Goal: Transaction & Acquisition: Download file/media

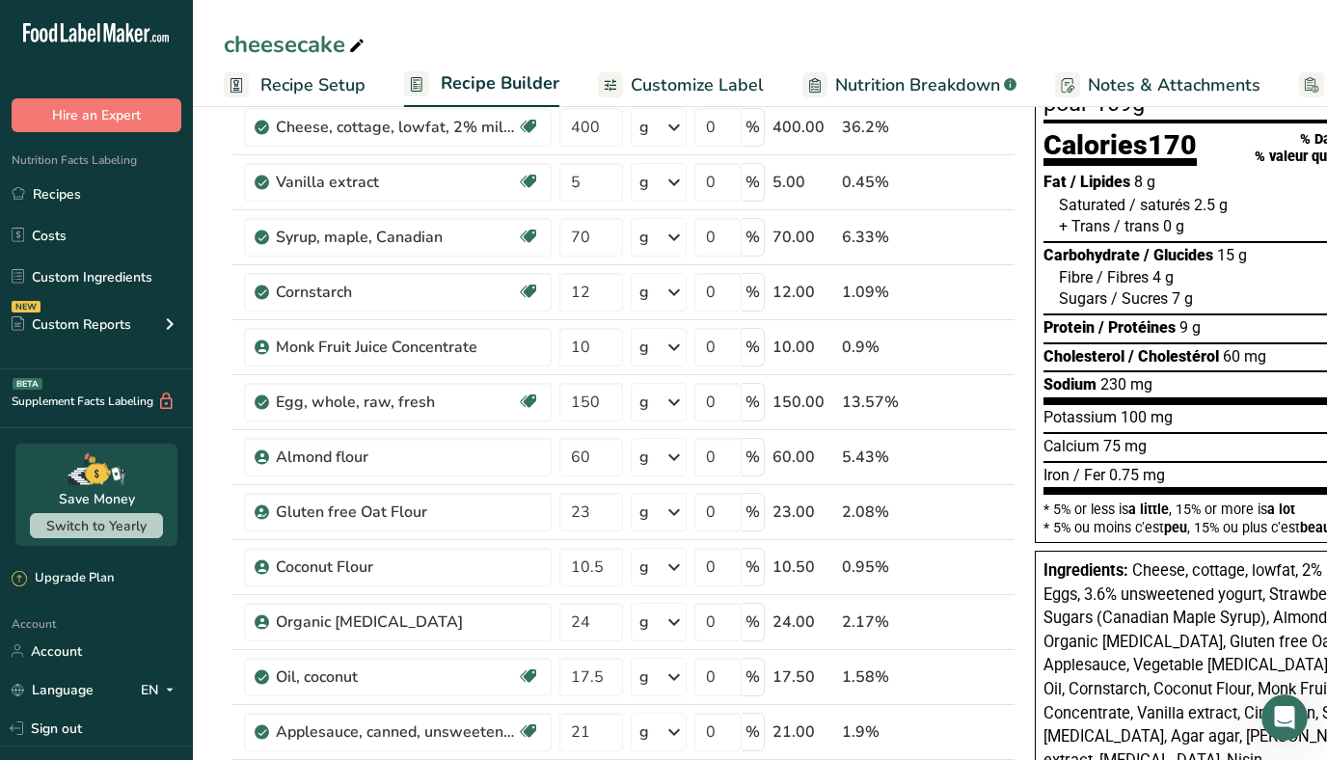
click at [706, 78] on span "Customize Label" at bounding box center [697, 85] width 133 height 26
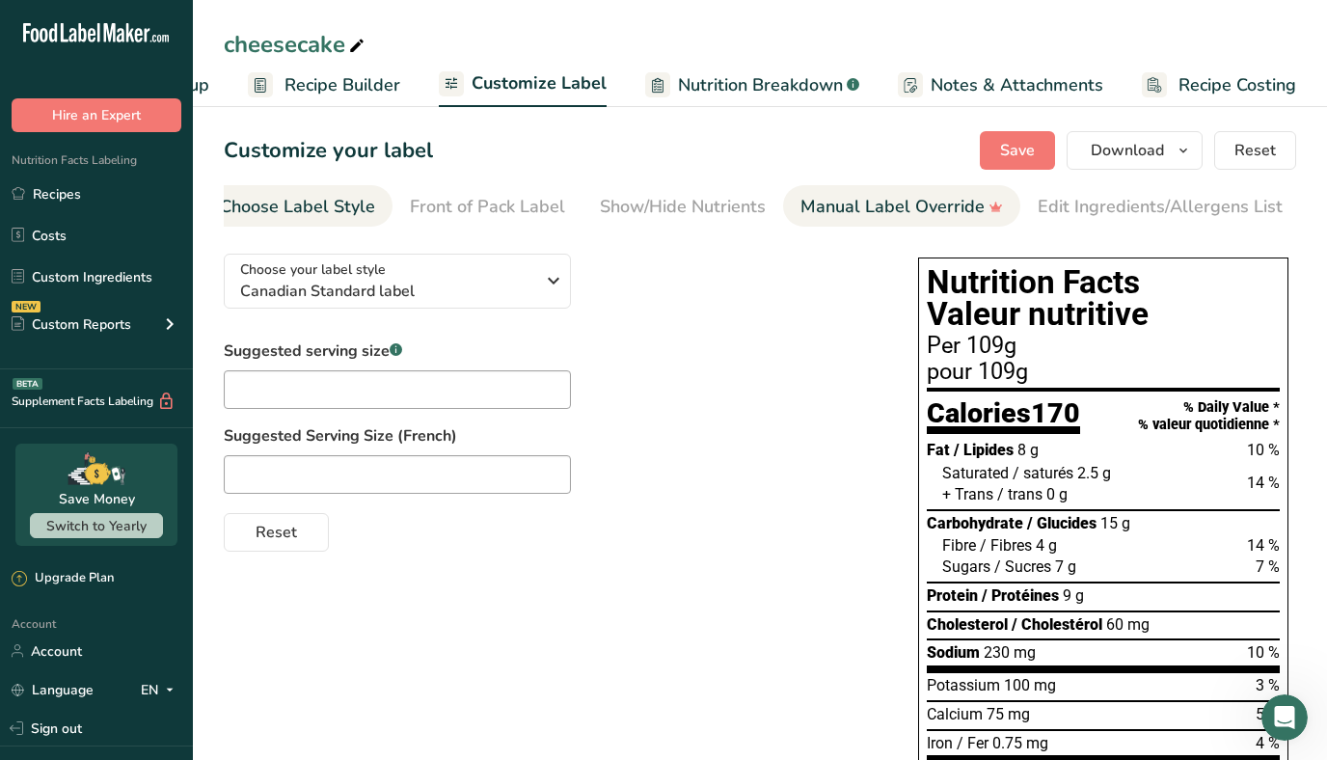
scroll to position [0, 22]
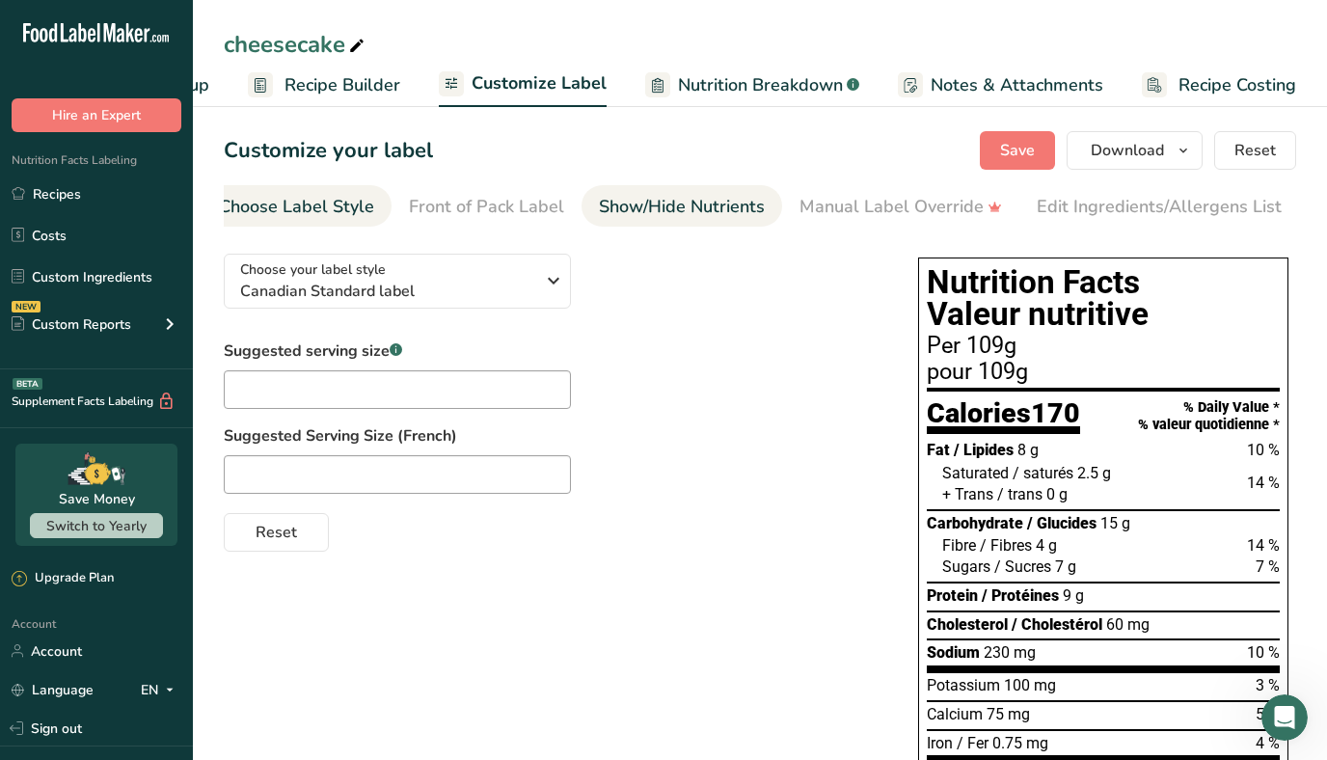
click at [644, 220] on link "Show/Hide Nutrients" at bounding box center [682, 206] width 166 height 43
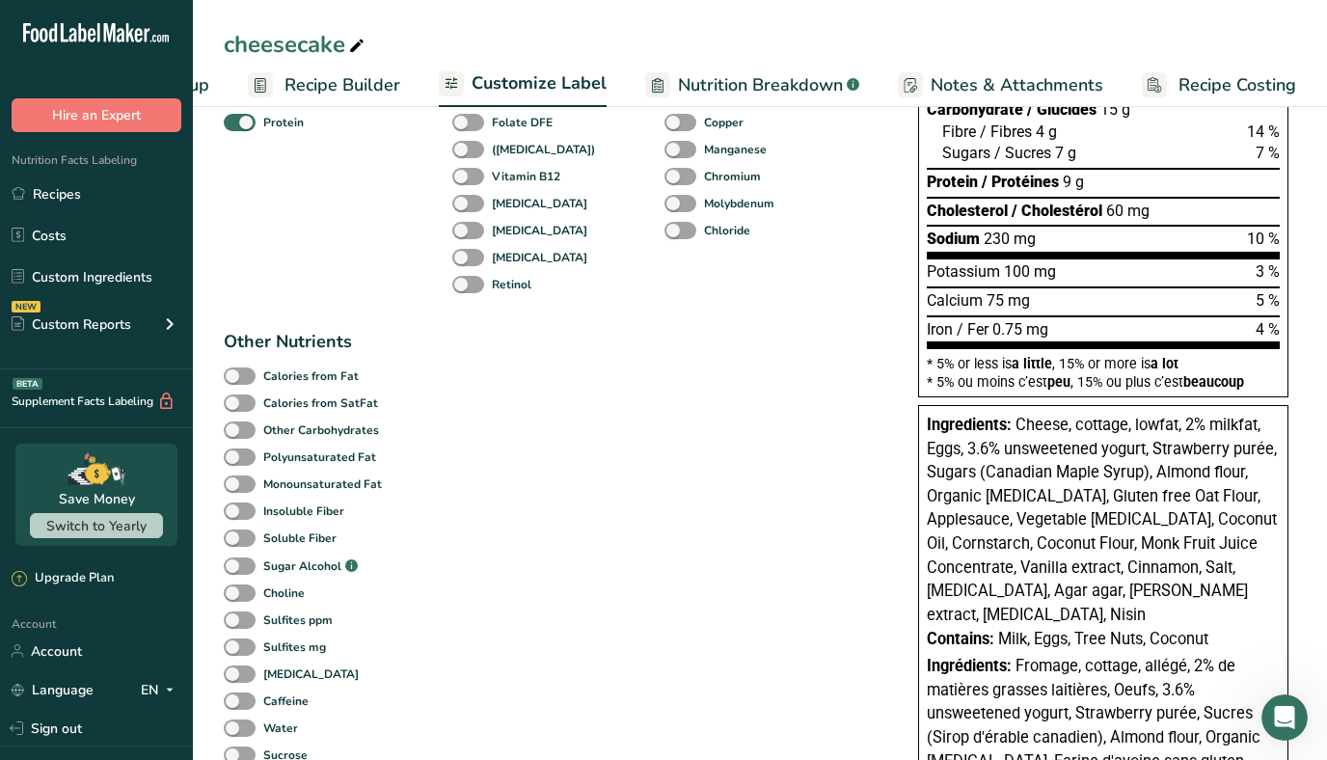
scroll to position [422, 0]
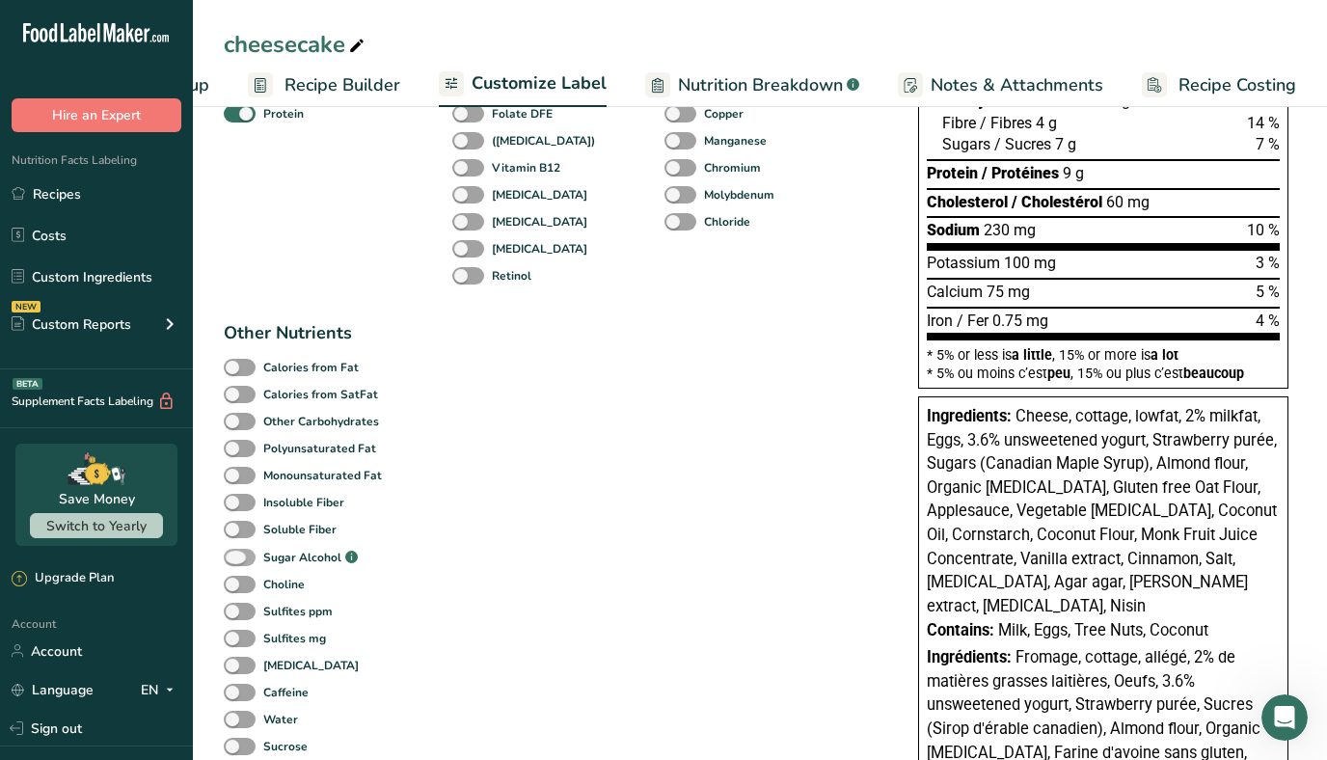
click at [246, 556] on span at bounding box center [240, 558] width 32 height 18
click at [236, 556] on input "Sugar Alcohol .a-a{fill:#347362;}.b-a{fill:#fff;}" at bounding box center [230, 558] width 13 height 13
checkbox input "true"
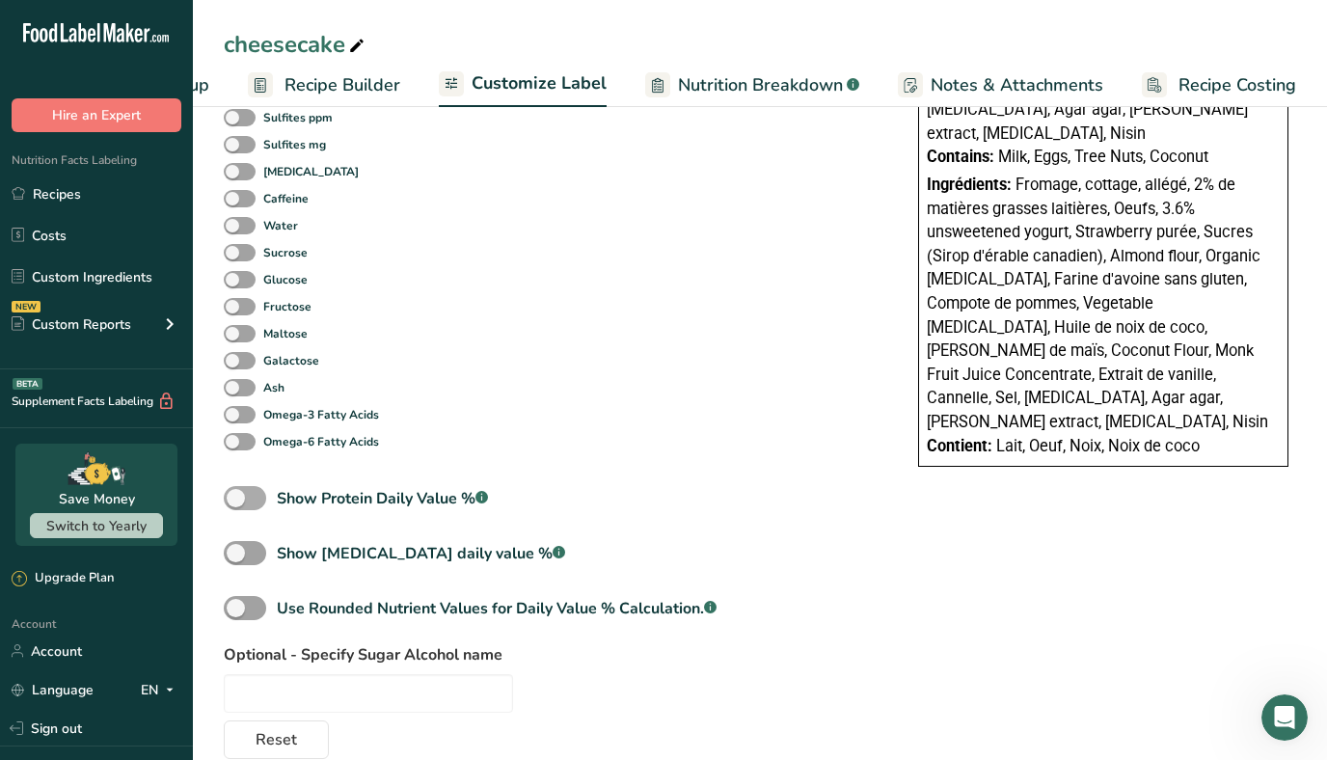
scroll to position [933, 0]
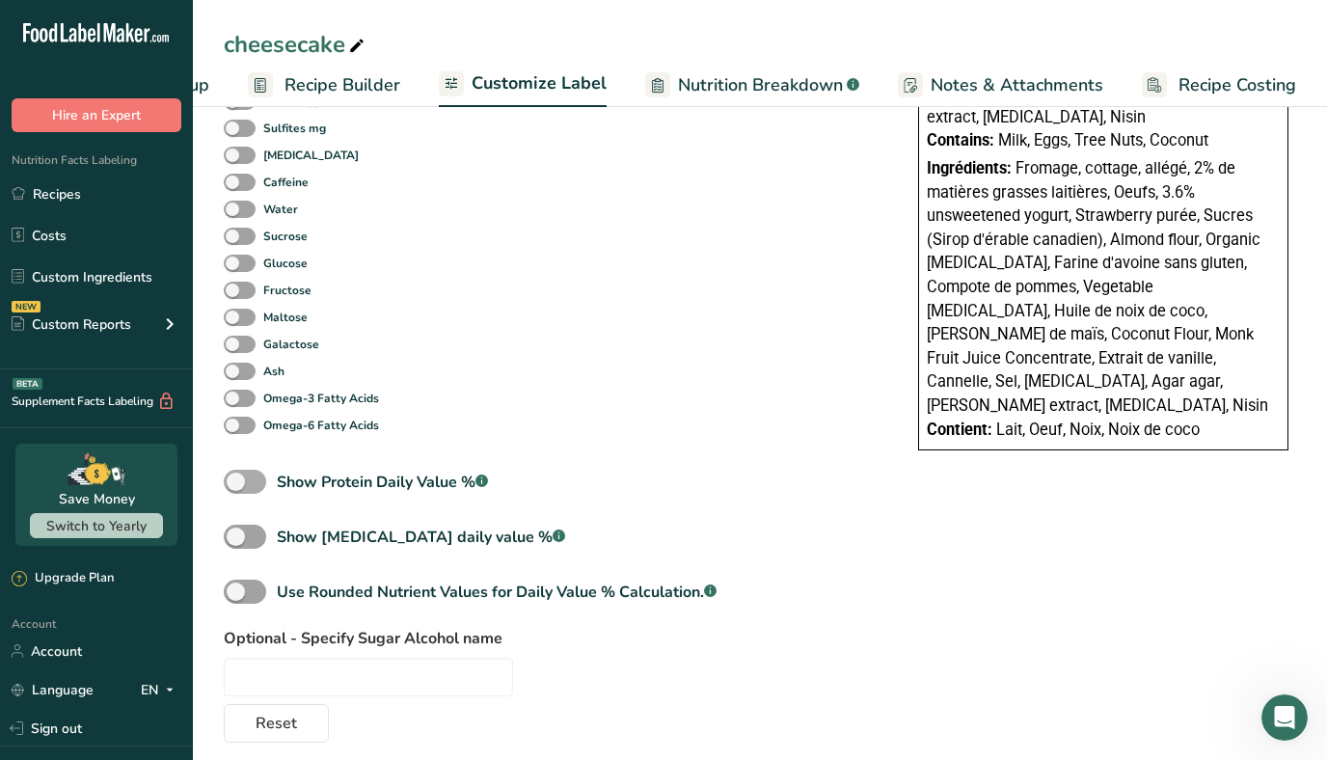
click at [244, 488] on span at bounding box center [245, 482] width 42 height 24
click at [236, 488] on input "Show Protein Daily Value % .a-a{fill:#347362;}.b-a{fill:#fff;}" at bounding box center [230, 481] width 13 height 13
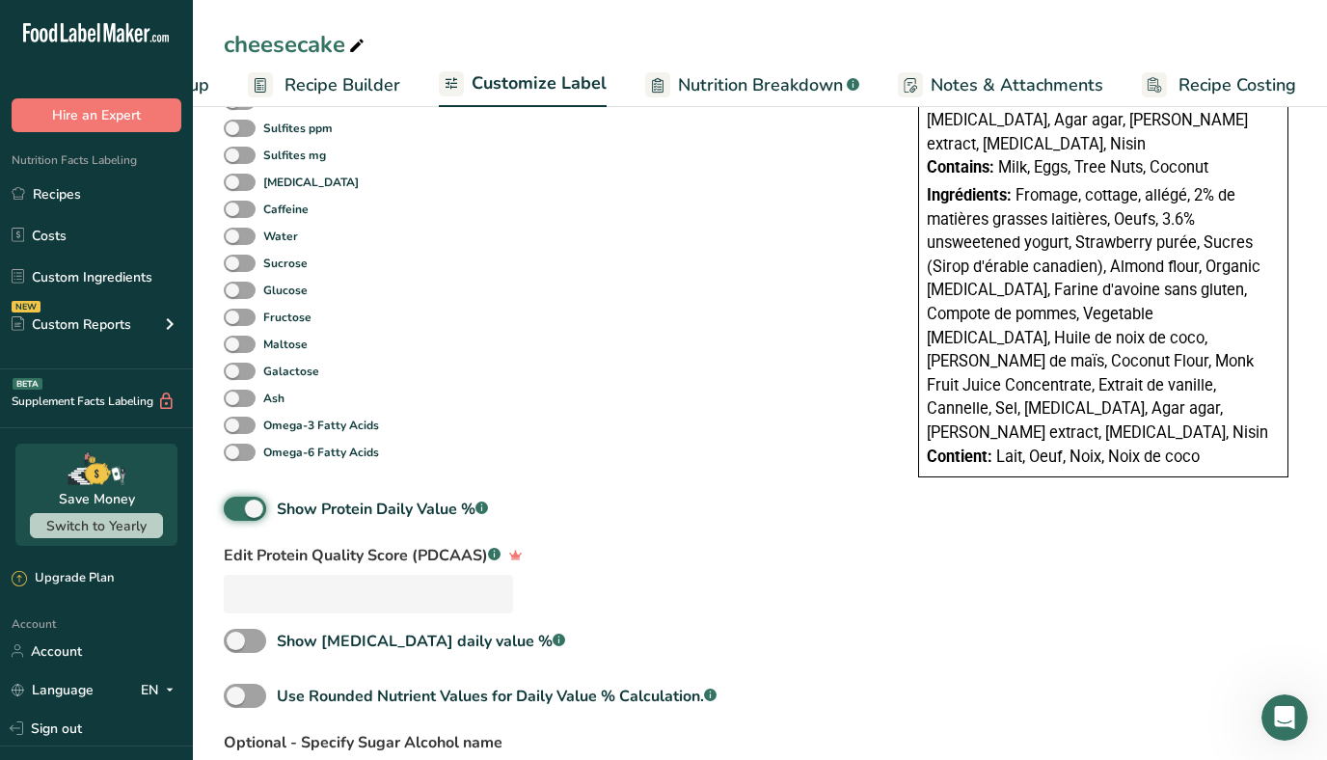
scroll to position [932, 0]
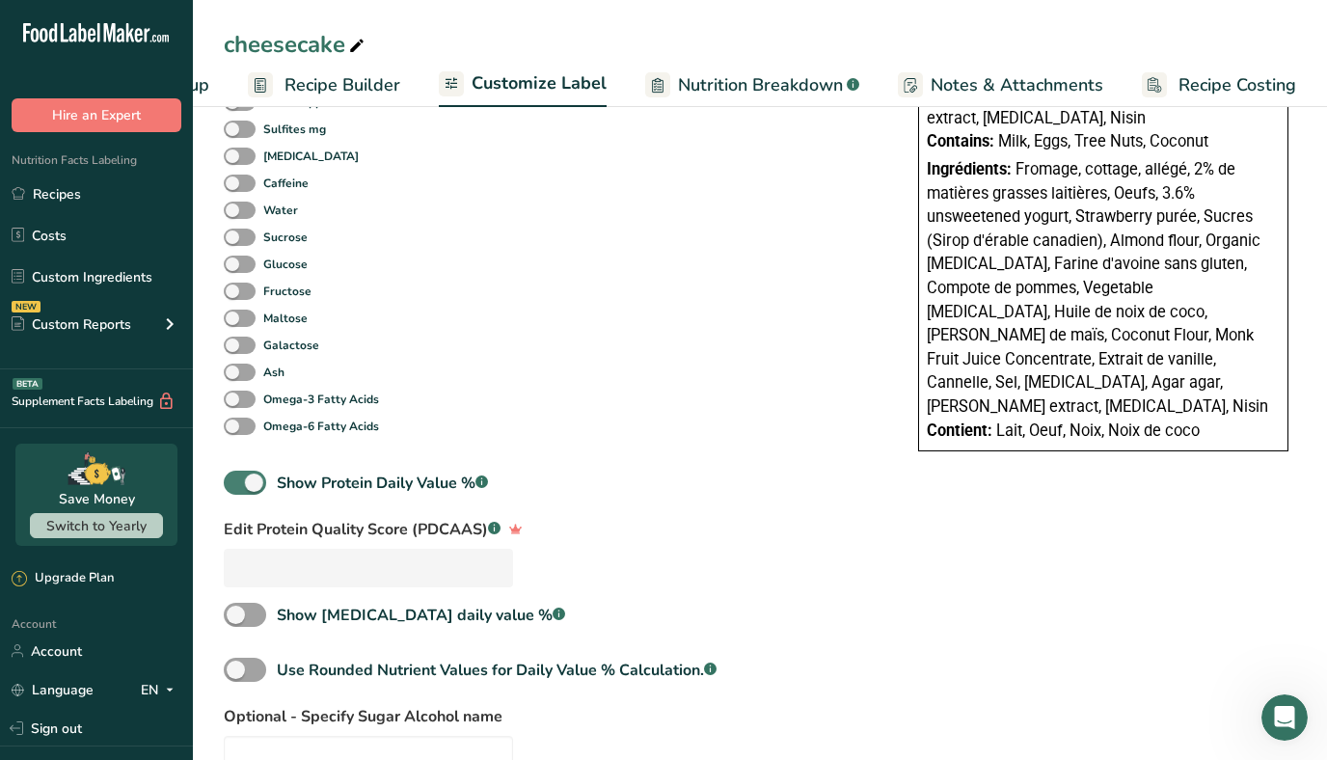
click at [242, 480] on span at bounding box center [245, 483] width 42 height 24
click at [236, 480] on input "Show Protein Daily Value % .a-a{fill:#347362;}.b-a{fill:#fff;}" at bounding box center [230, 482] width 13 height 13
checkbox input "false"
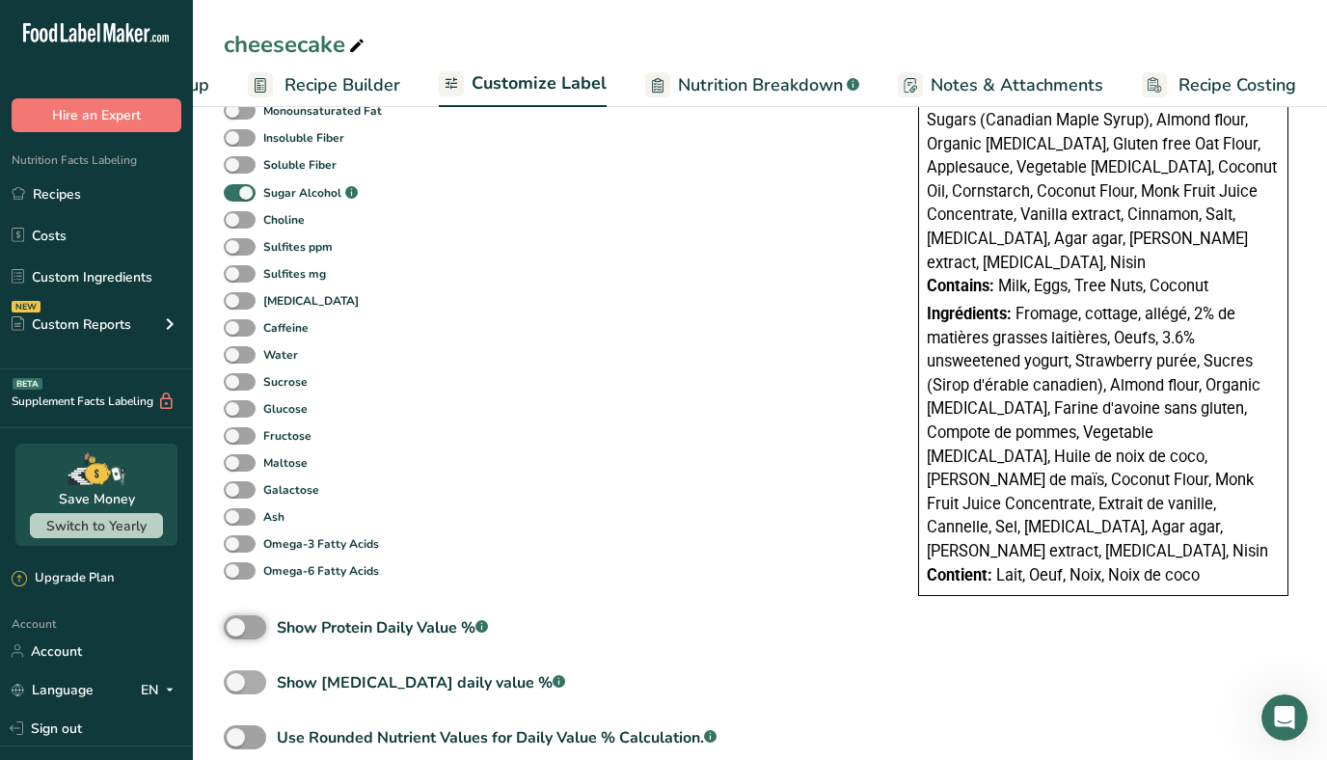
scroll to position [913, 0]
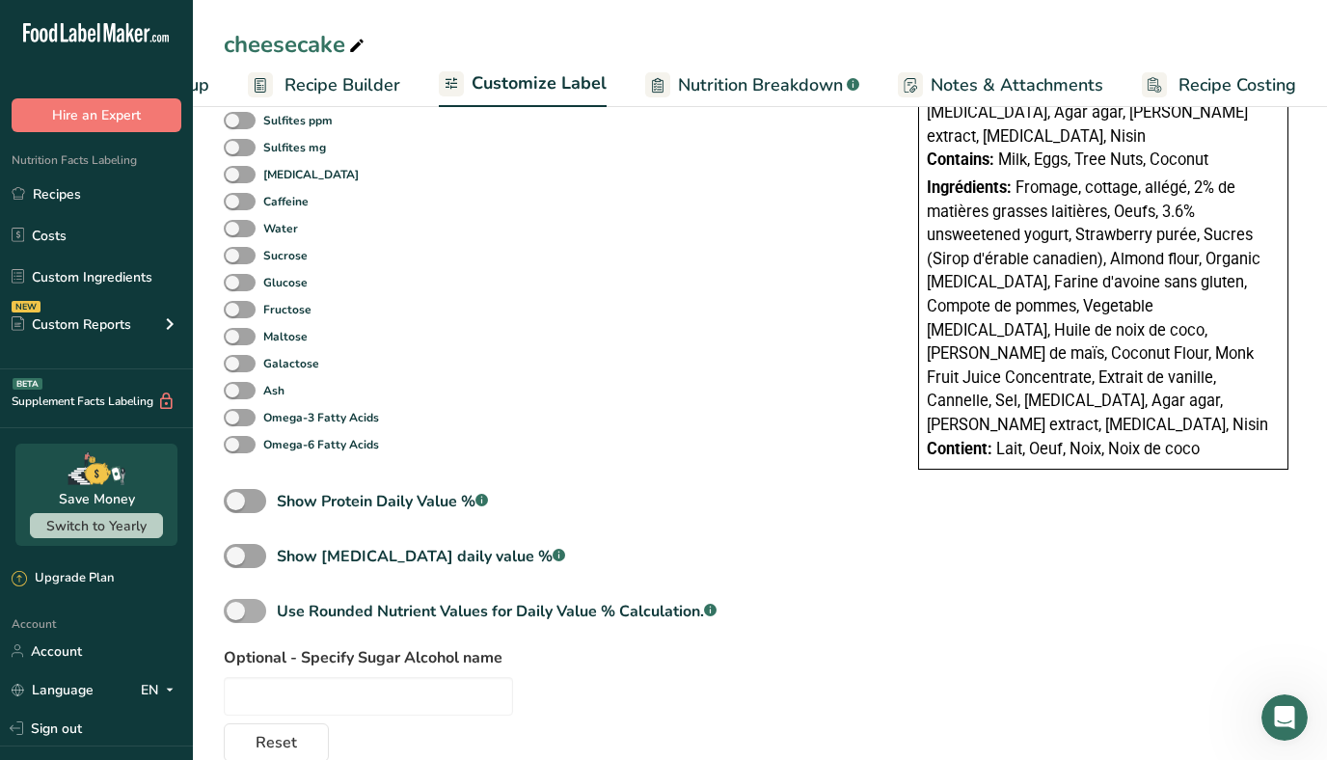
click at [244, 620] on span at bounding box center [245, 611] width 42 height 24
click at [236, 617] on input "Use Rounded Nutrient Values for Daily Value % Calculation. .a-a{fill:#347362;}.…" at bounding box center [230, 611] width 13 height 13
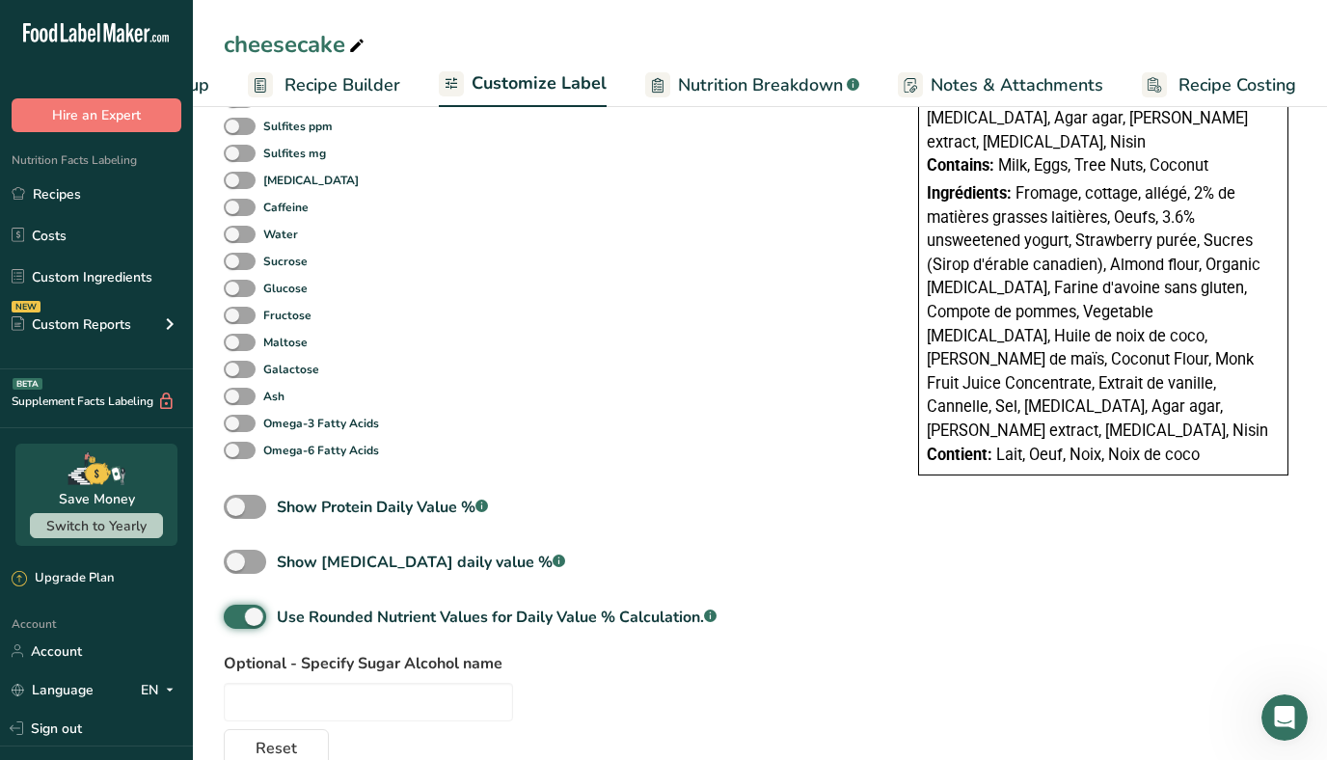
scroll to position [951, 0]
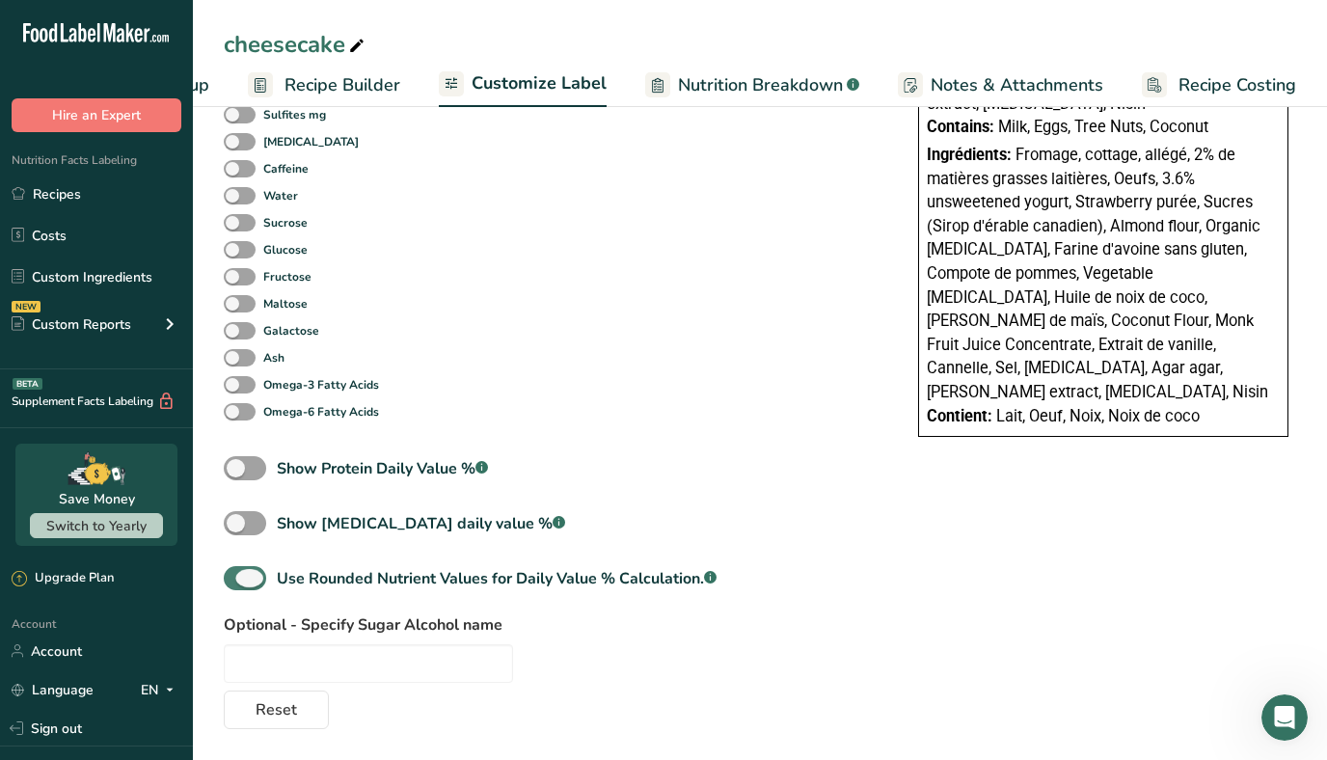
click at [257, 575] on span at bounding box center [245, 578] width 42 height 24
click at [236, 575] on input "Use Rounded Nutrient Values for Daily Value % Calculation. .a-a{fill:#347362;}.…" at bounding box center [230, 578] width 13 height 13
checkbox input "false"
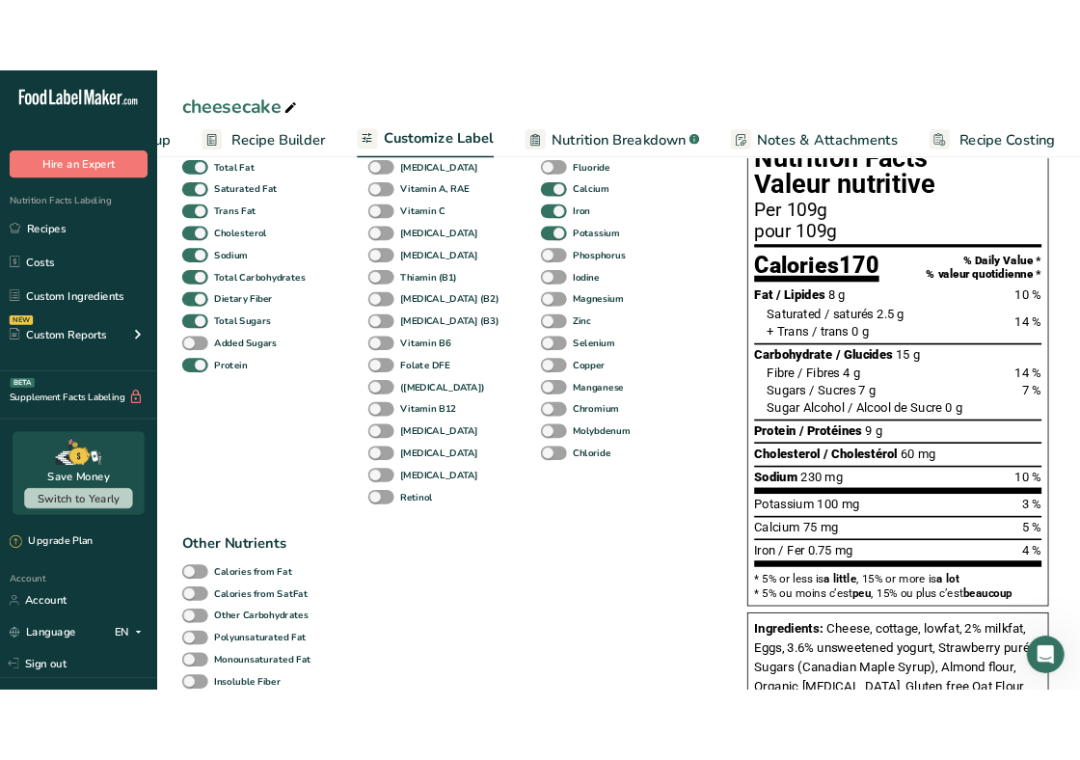
scroll to position [0, 0]
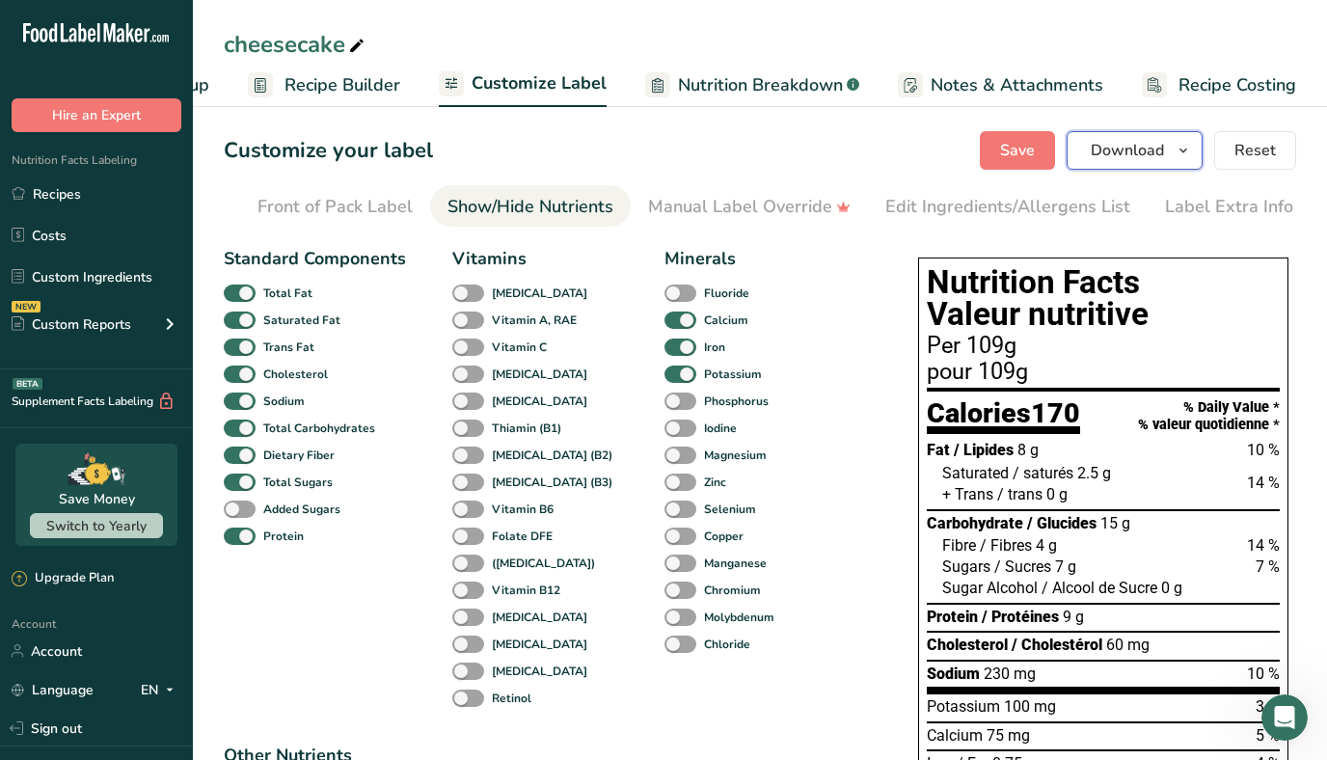
click at [1118, 156] on span "Download" at bounding box center [1127, 150] width 73 height 23
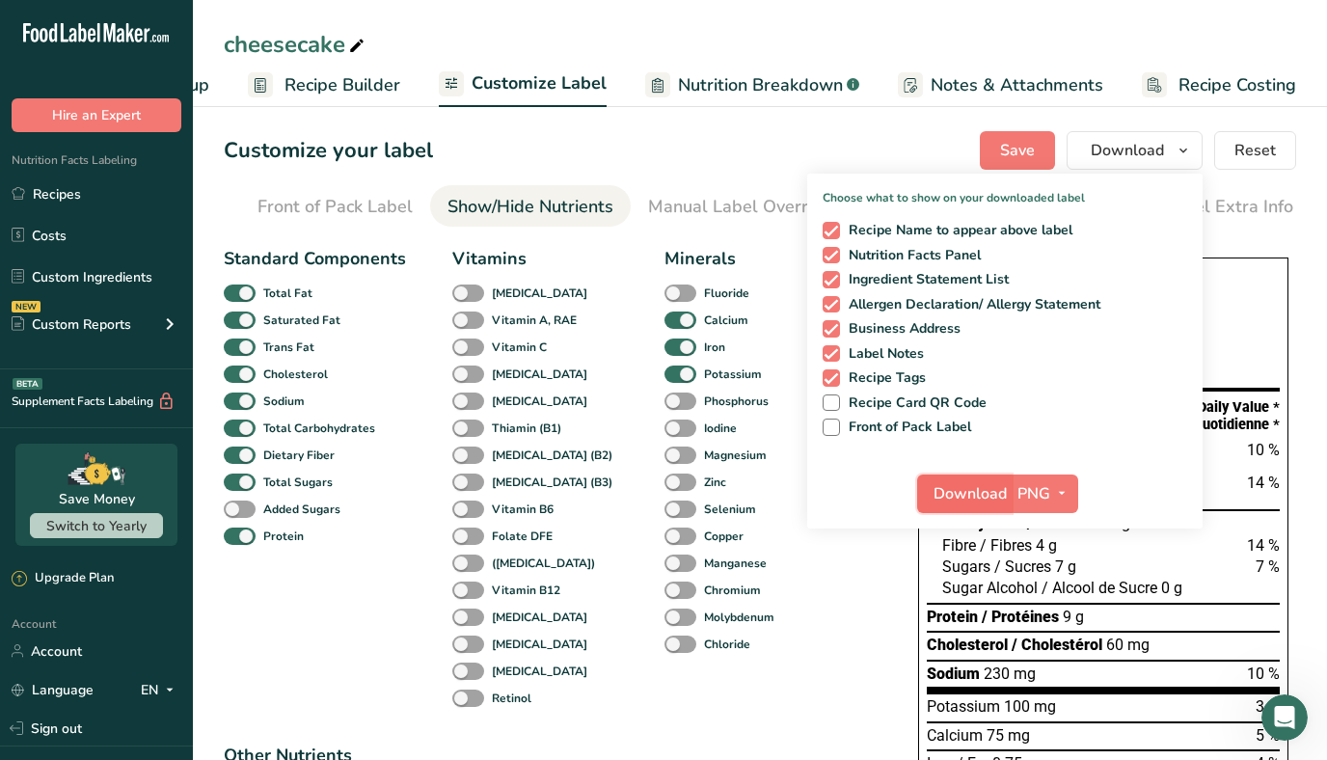
click at [966, 494] on span "Download" at bounding box center [969, 493] width 73 height 23
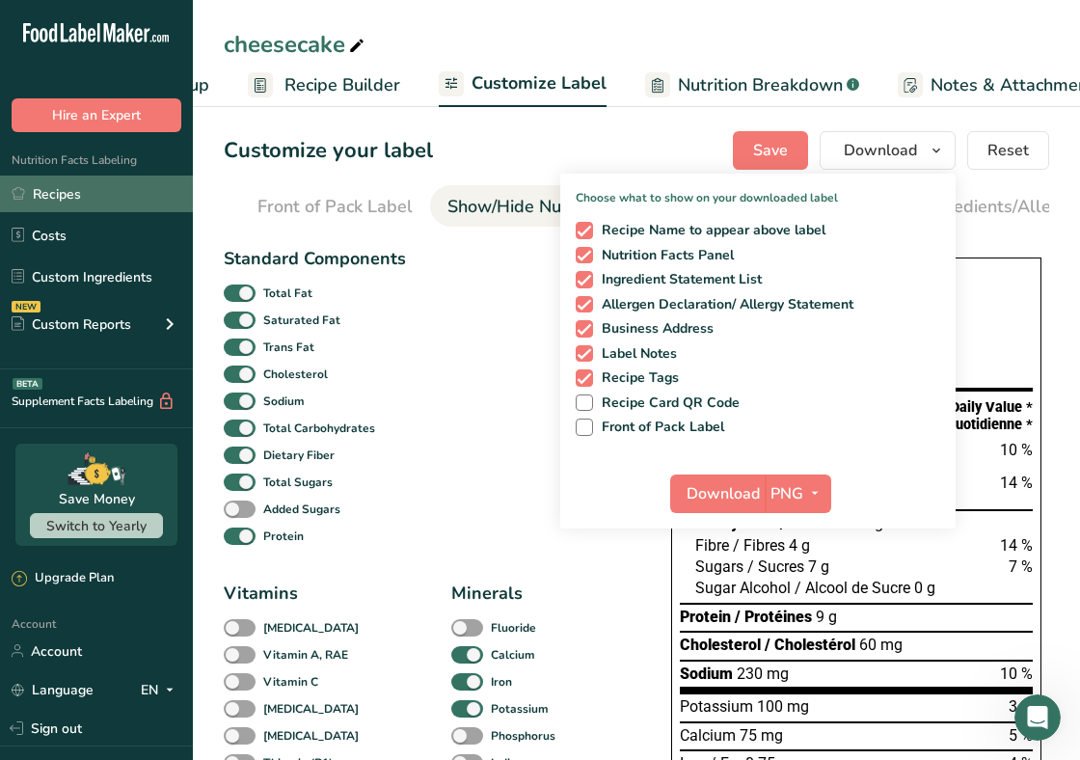
click at [85, 197] on link "Recipes" at bounding box center [96, 194] width 193 height 37
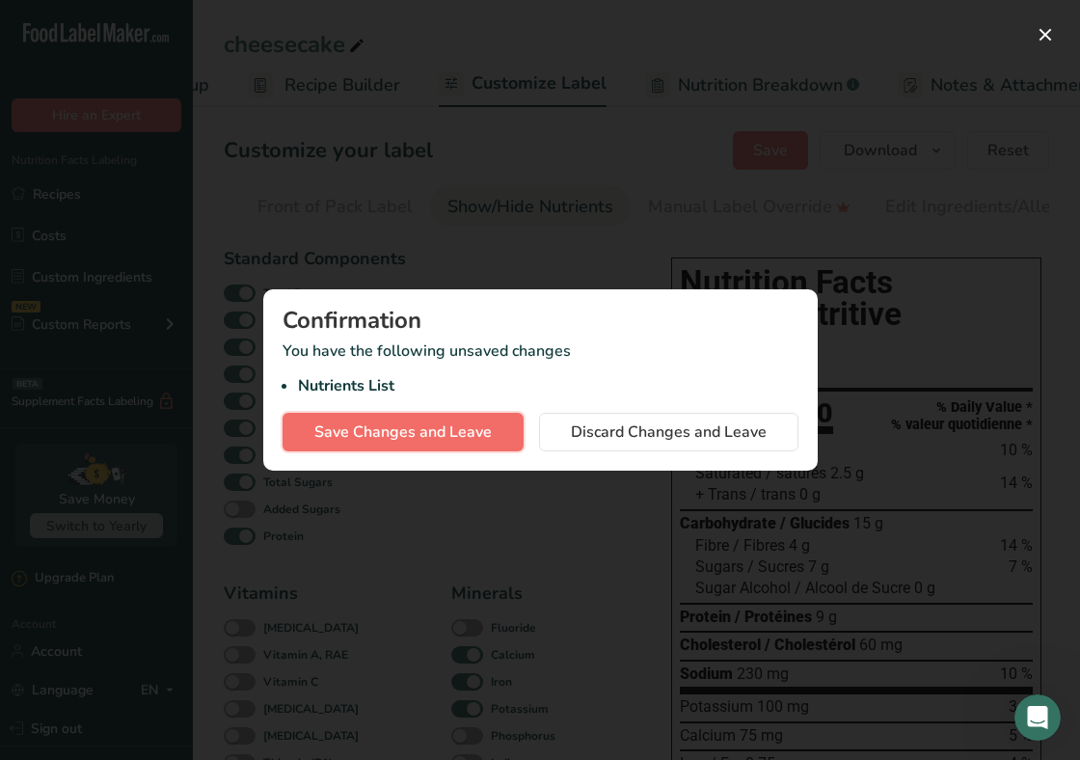
click at [365, 444] on button "Save Changes and Leave" at bounding box center [403, 432] width 241 height 39
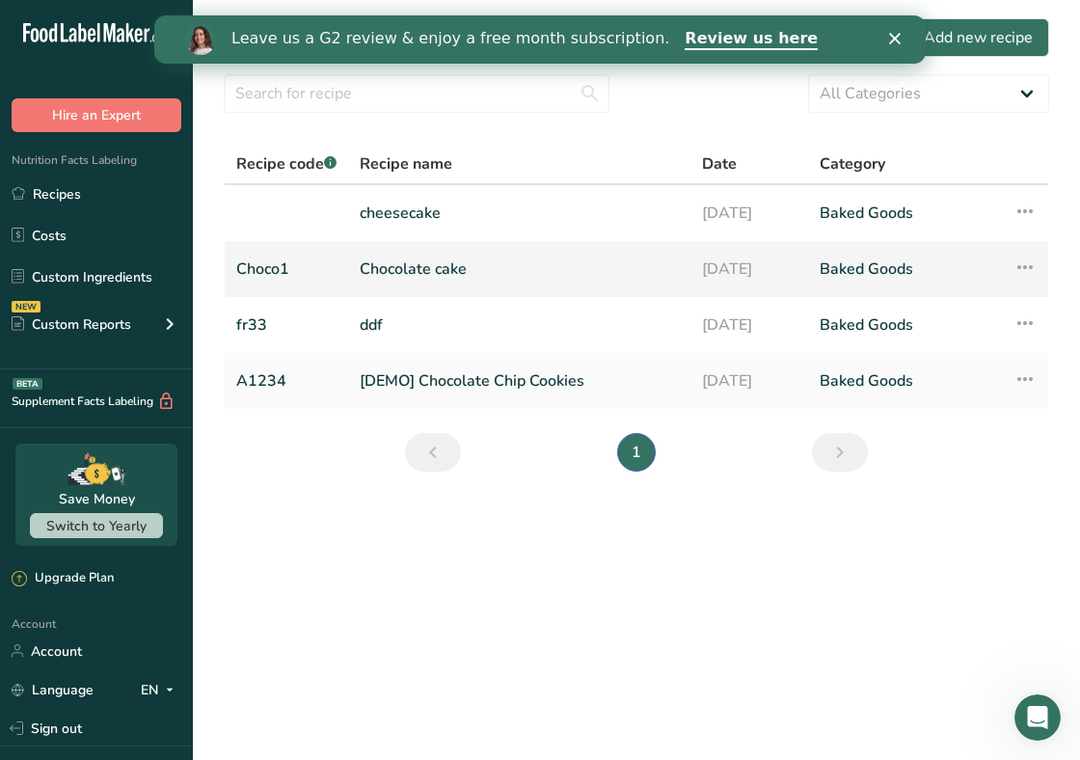
click at [359, 261] on td "Chocolate cake" at bounding box center [519, 269] width 342 height 56
click at [289, 269] on link "Choco1" at bounding box center [286, 269] width 100 height 41
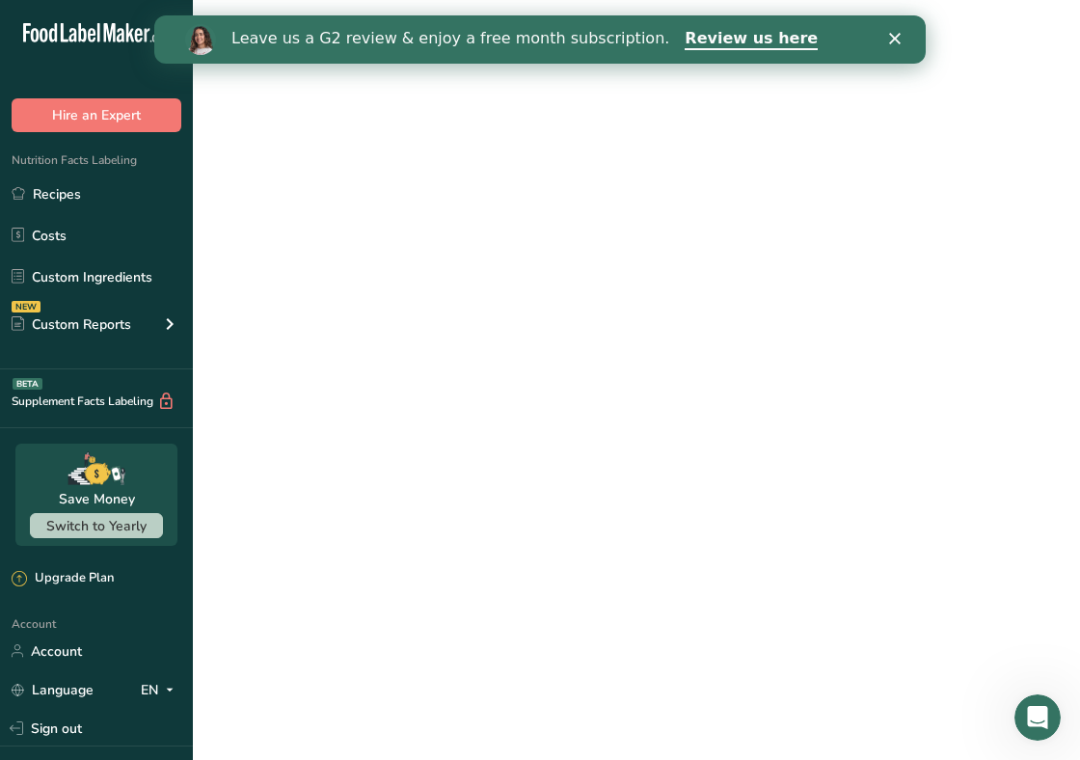
click at [289, 269] on link "Choco1" at bounding box center [286, 269] width 100 height 41
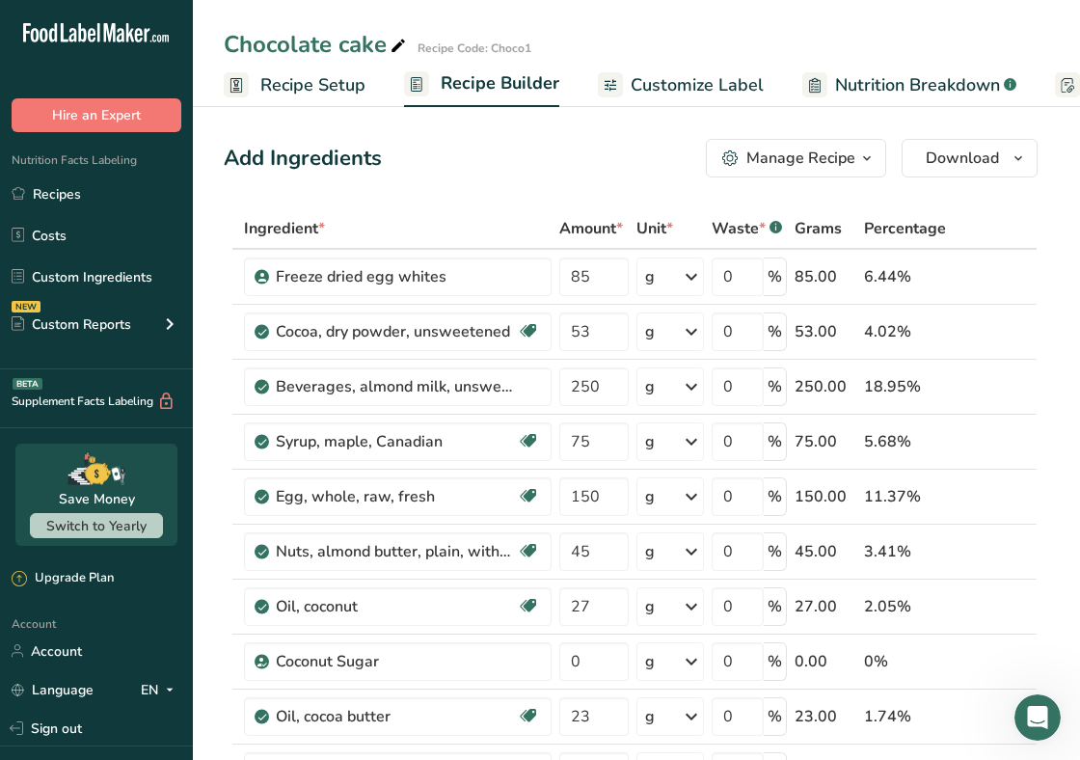
click at [701, 80] on span "Customize Label" at bounding box center [697, 85] width 133 height 26
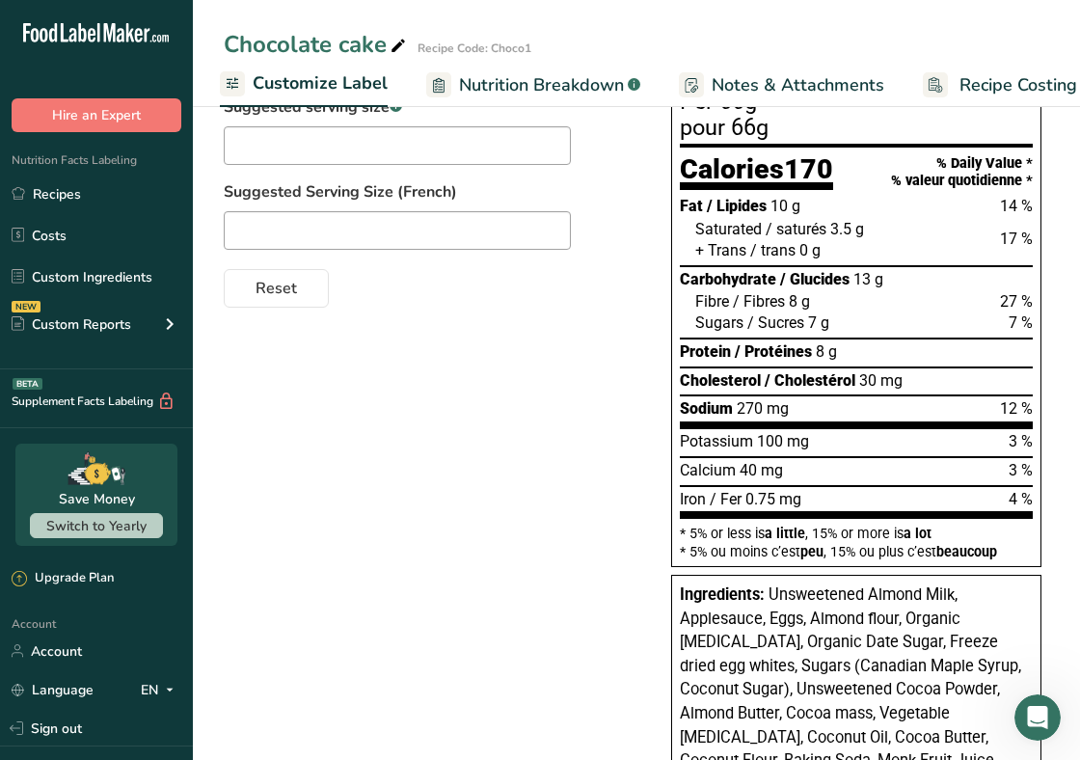
scroll to position [0, 403]
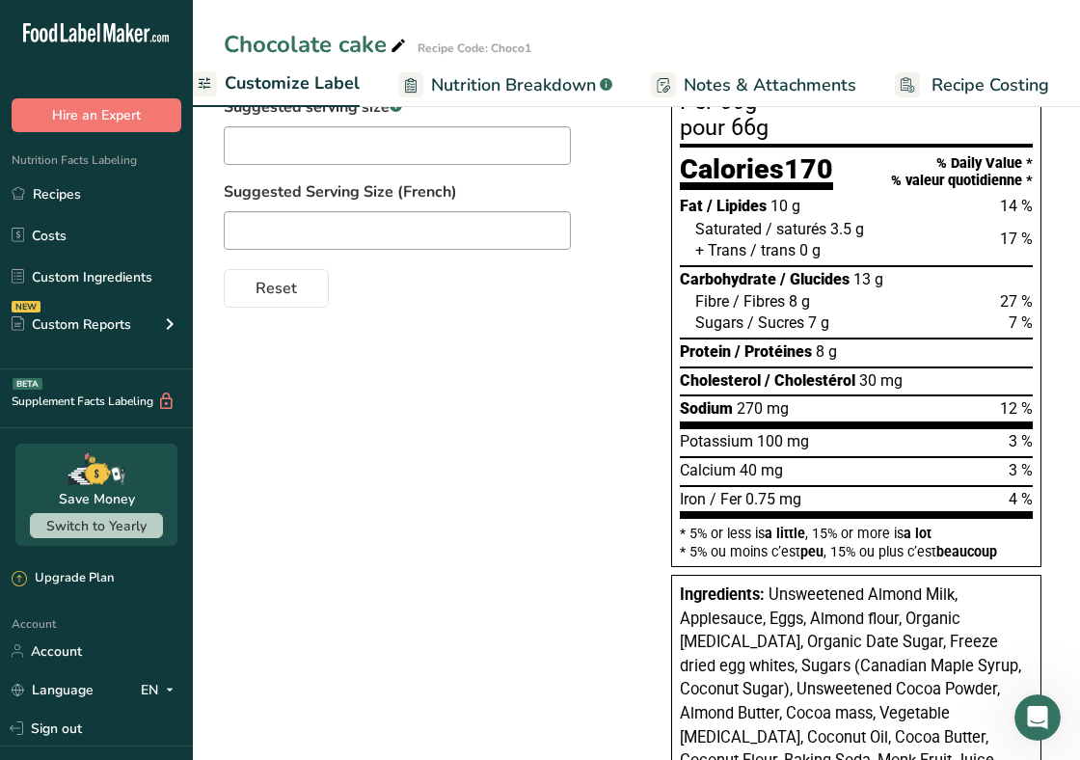
click at [582, 79] on span "Nutrition Breakdown" at bounding box center [513, 85] width 165 height 26
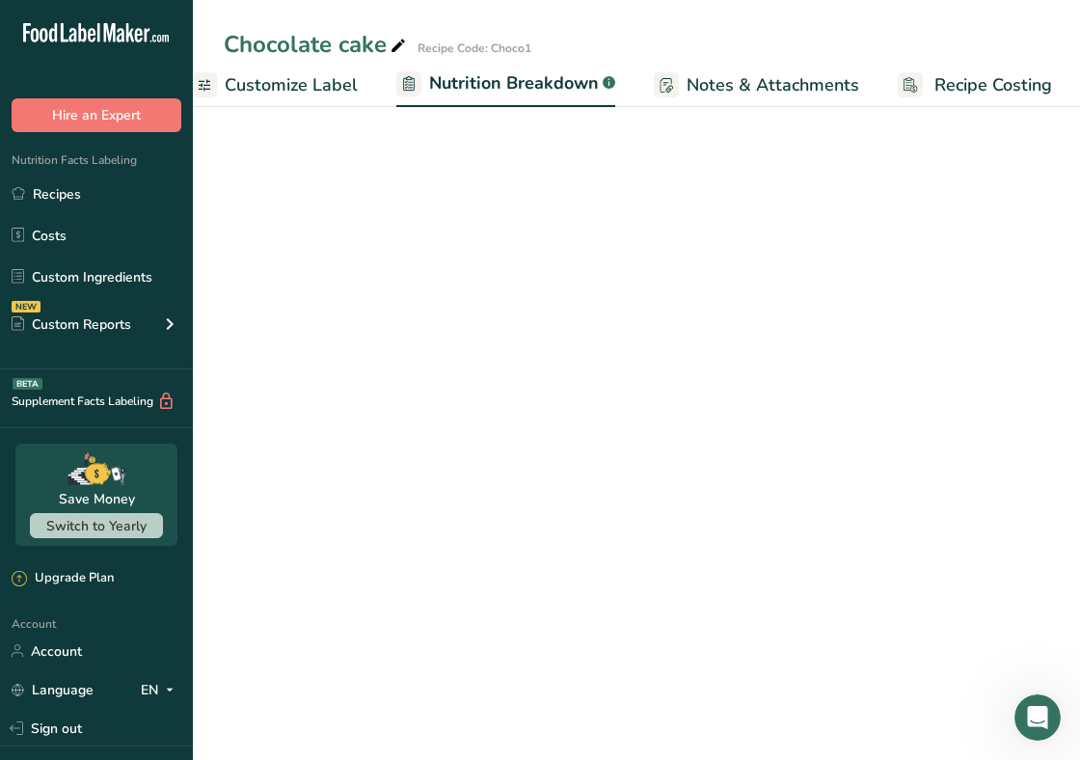
scroll to position [0, 405]
select select "Calories"
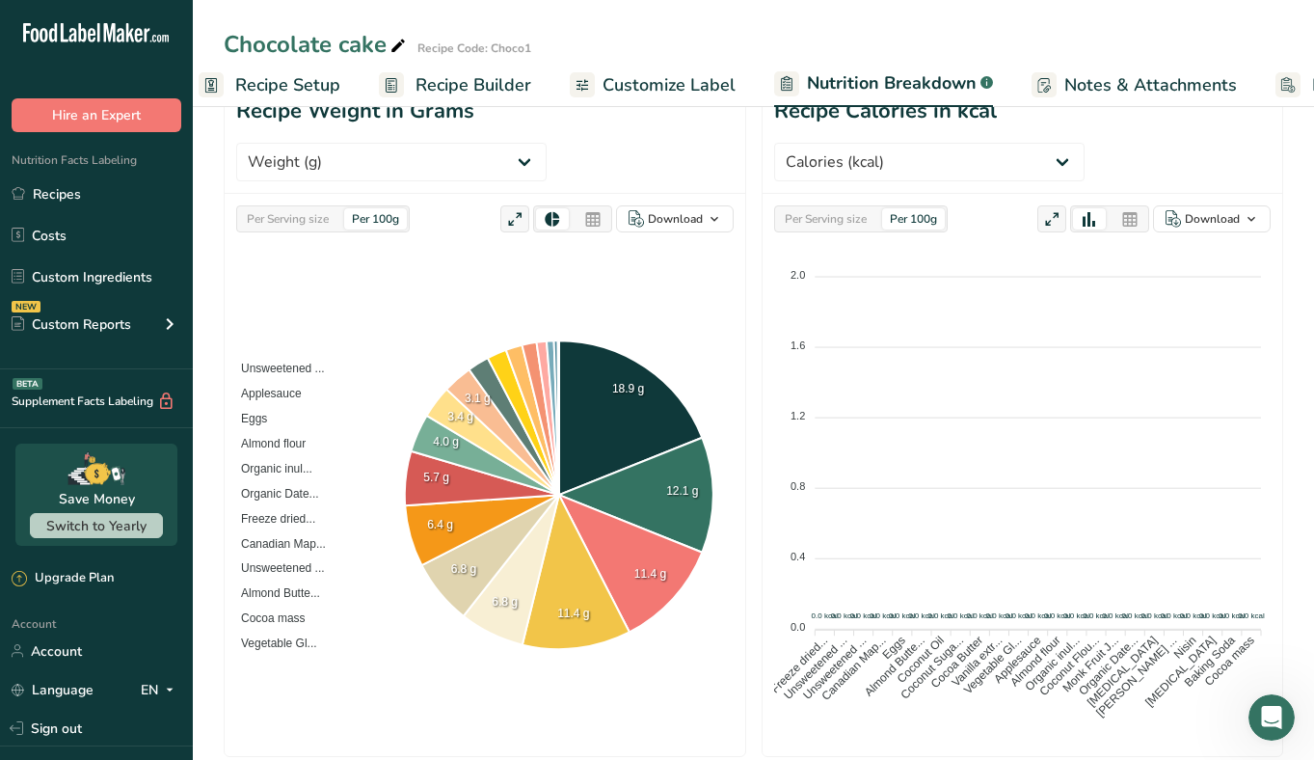
scroll to position [0, 0]
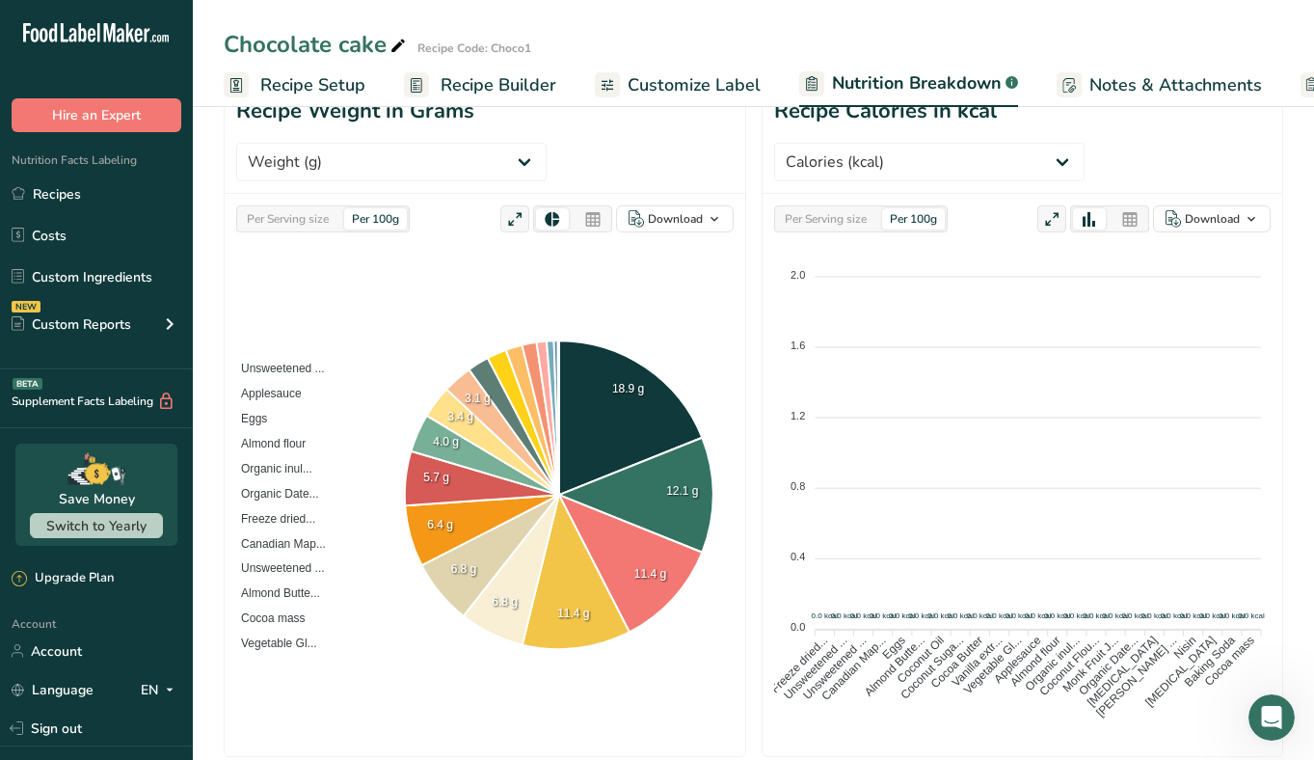
click at [462, 75] on span "Recipe Builder" at bounding box center [499, 85] width 116 height 26
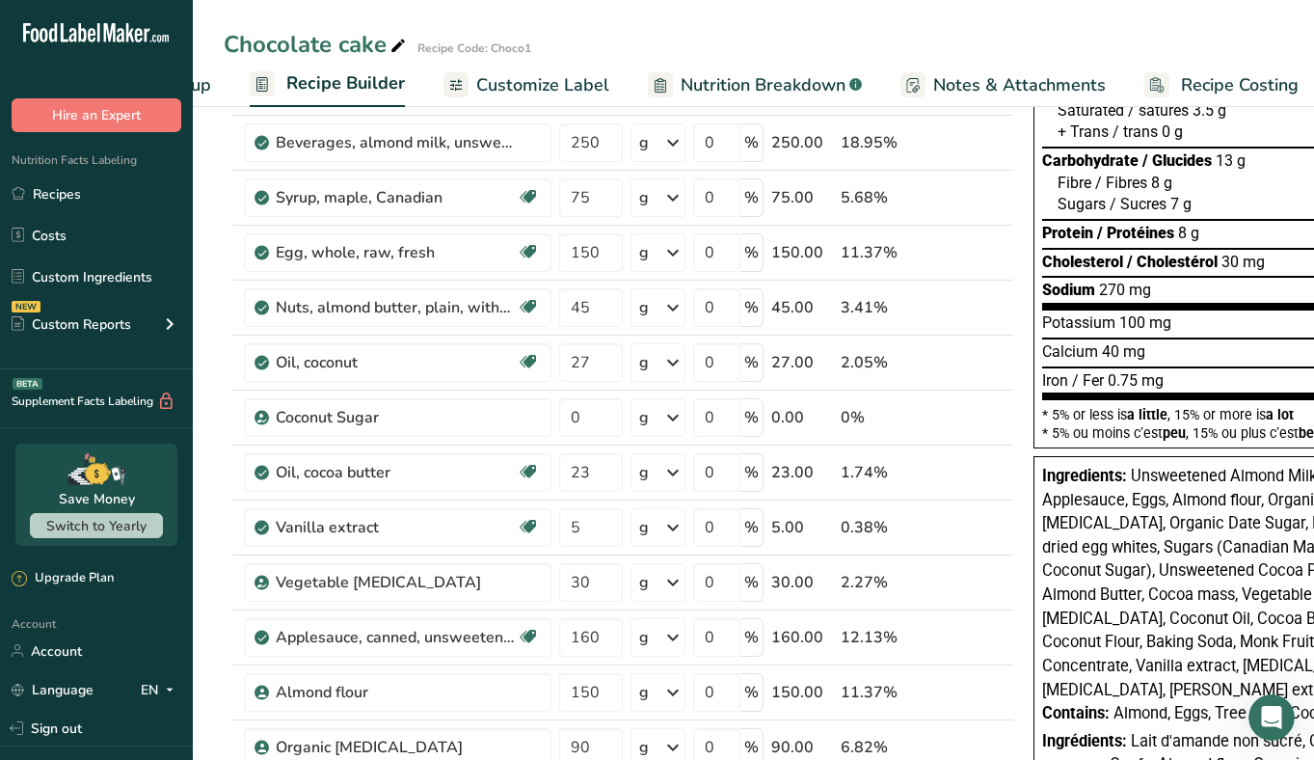
scroll to position [0, 169]
click at [557, 81] on span "Customize Label" at bounding box center [528, 85] width 133 height 26
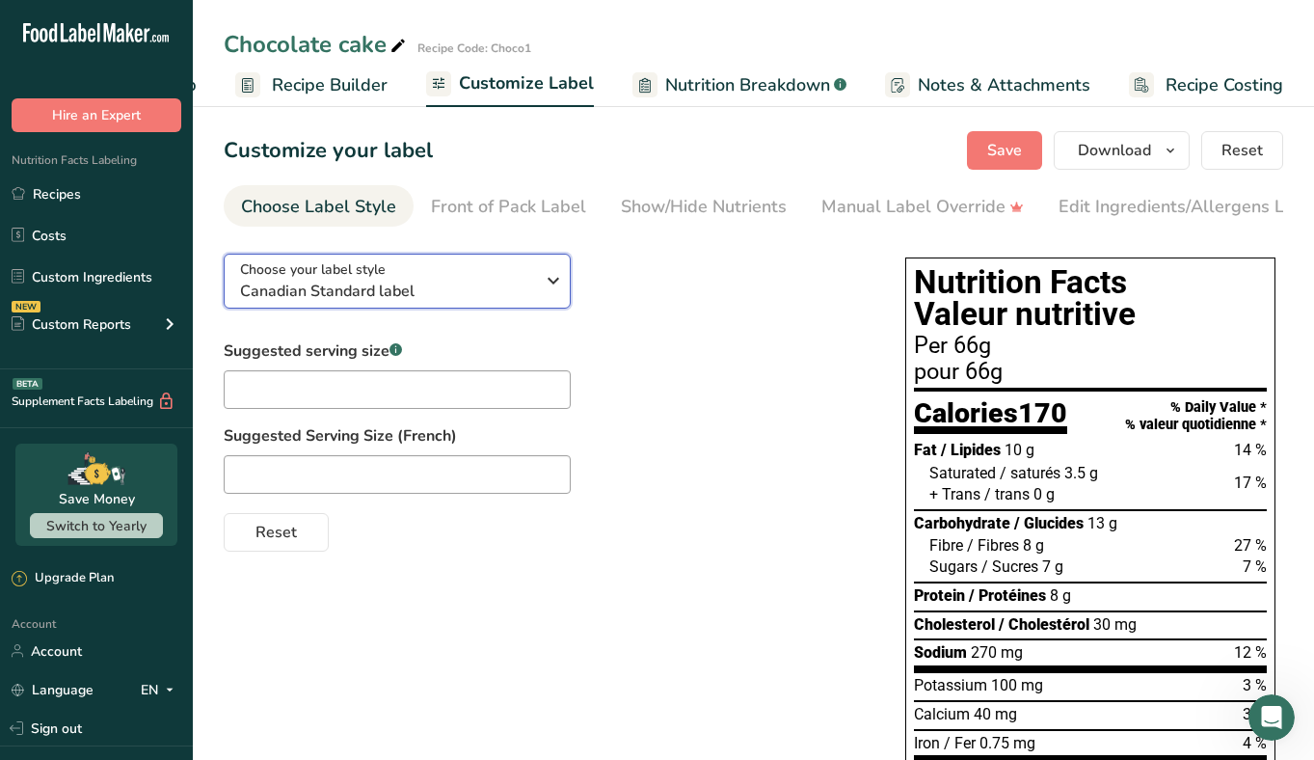
click at [463, 279] on div "Choose your label style Canadian Standard label" at bounding box center [387, 280] width 294 height 43
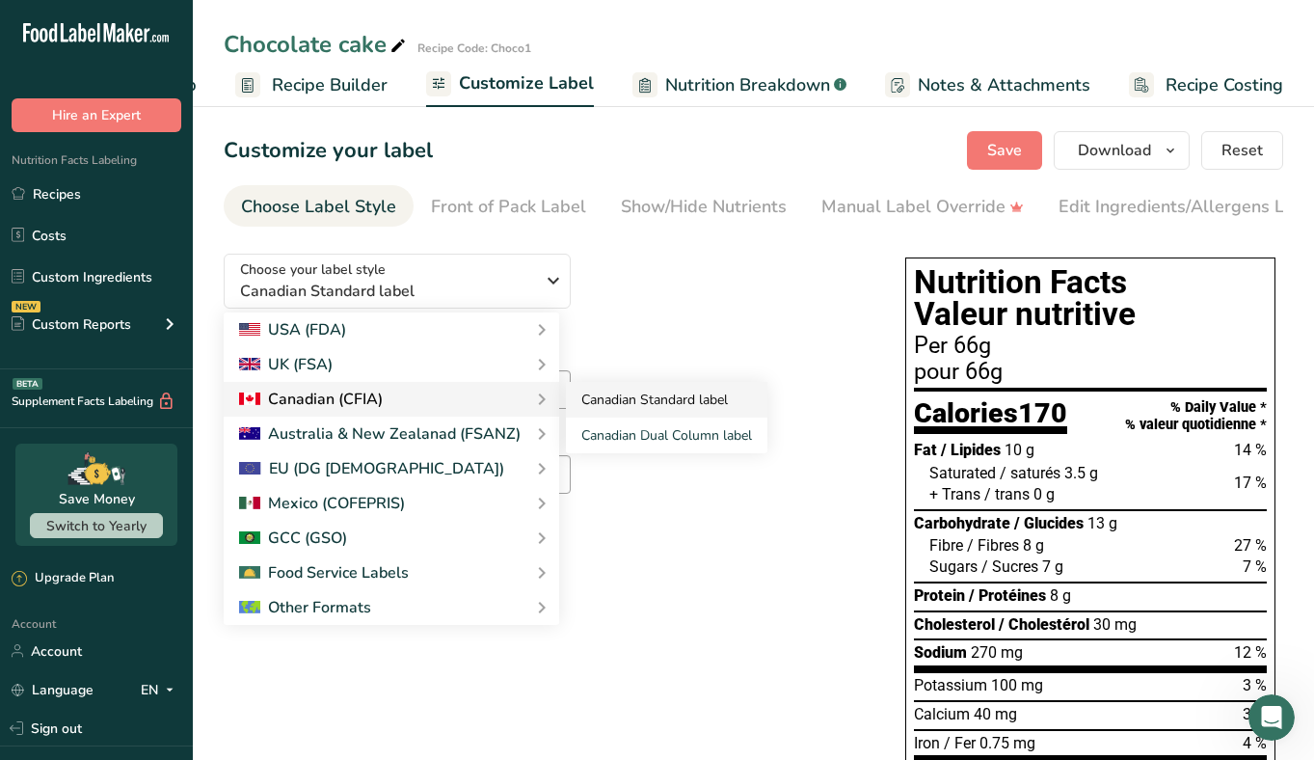
click at [590, 407] on link "Canadian Standard label" at bounding box center [667, 400] width 202 height 36
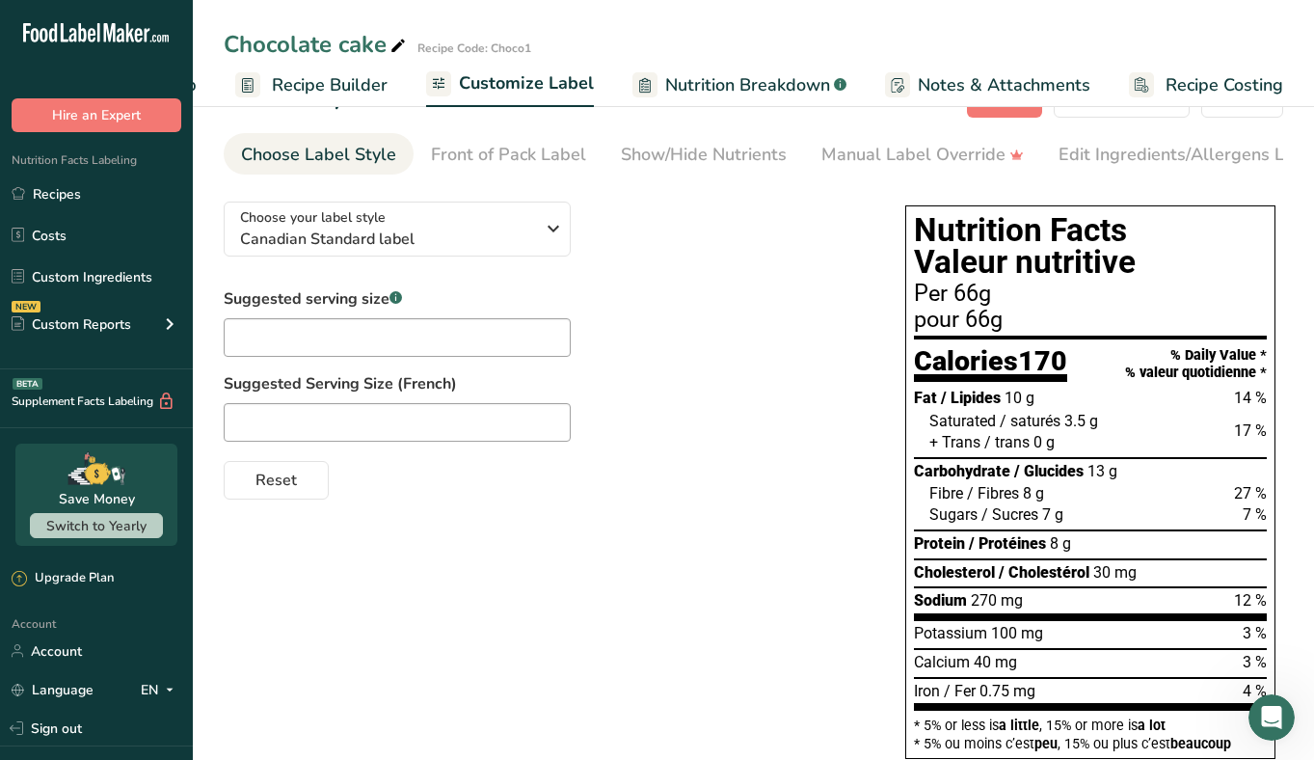
scroll to position [37, 0]
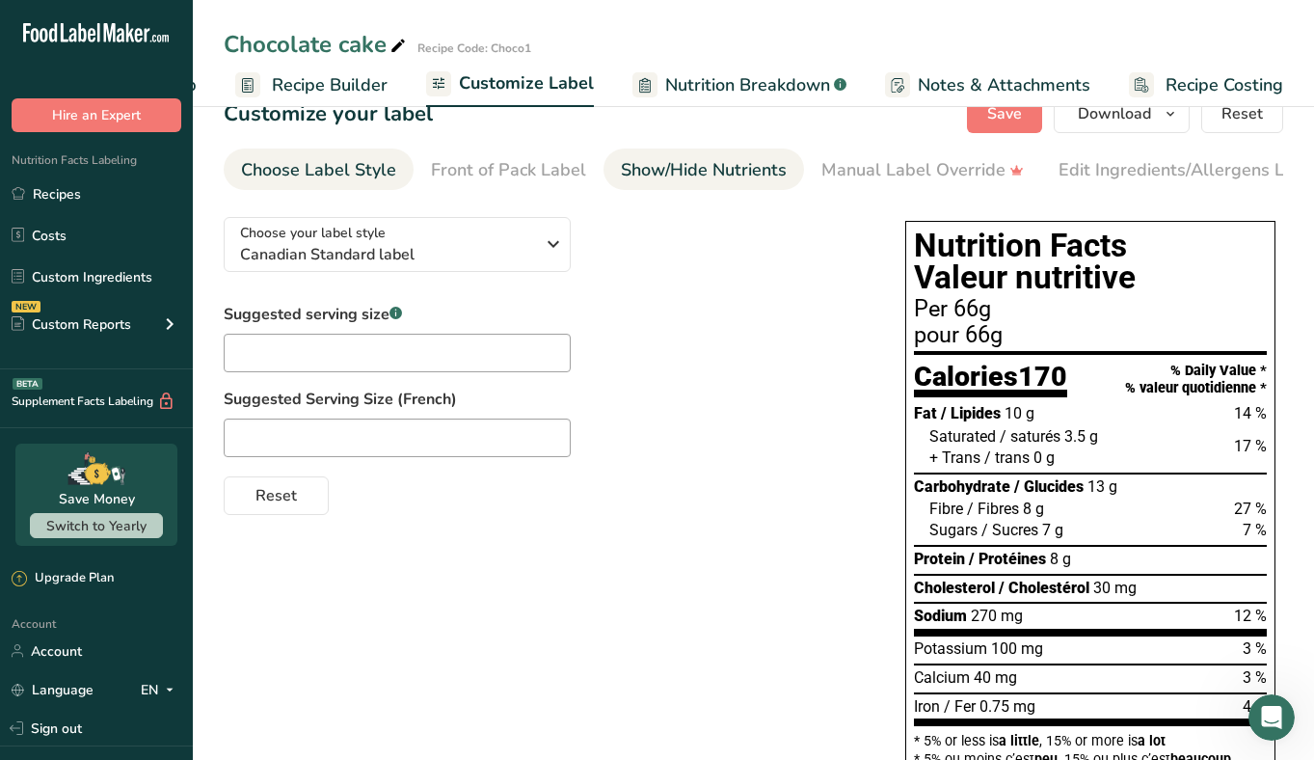
click at [653, 180] on div "Show/Hide Nutrients" at bounding box center [704, 170] width 166 height 26
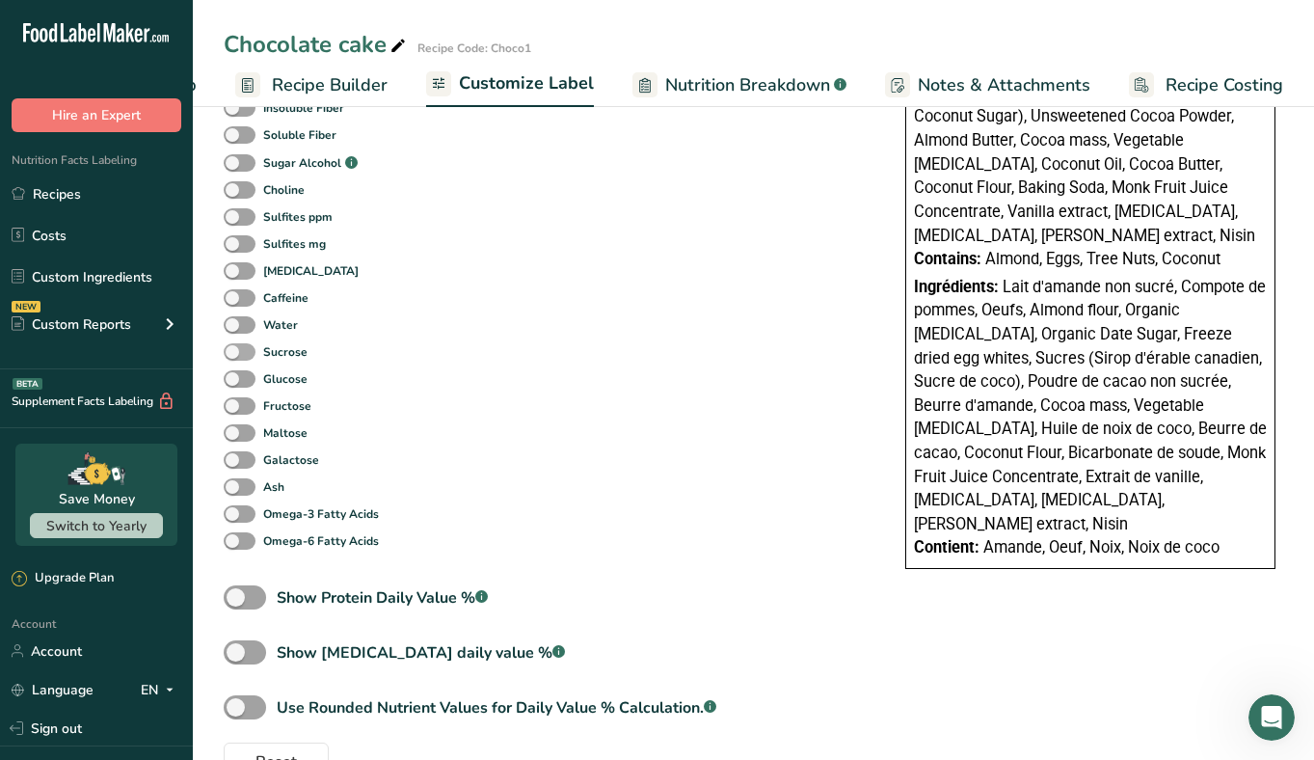
scroll to position [813, 0]
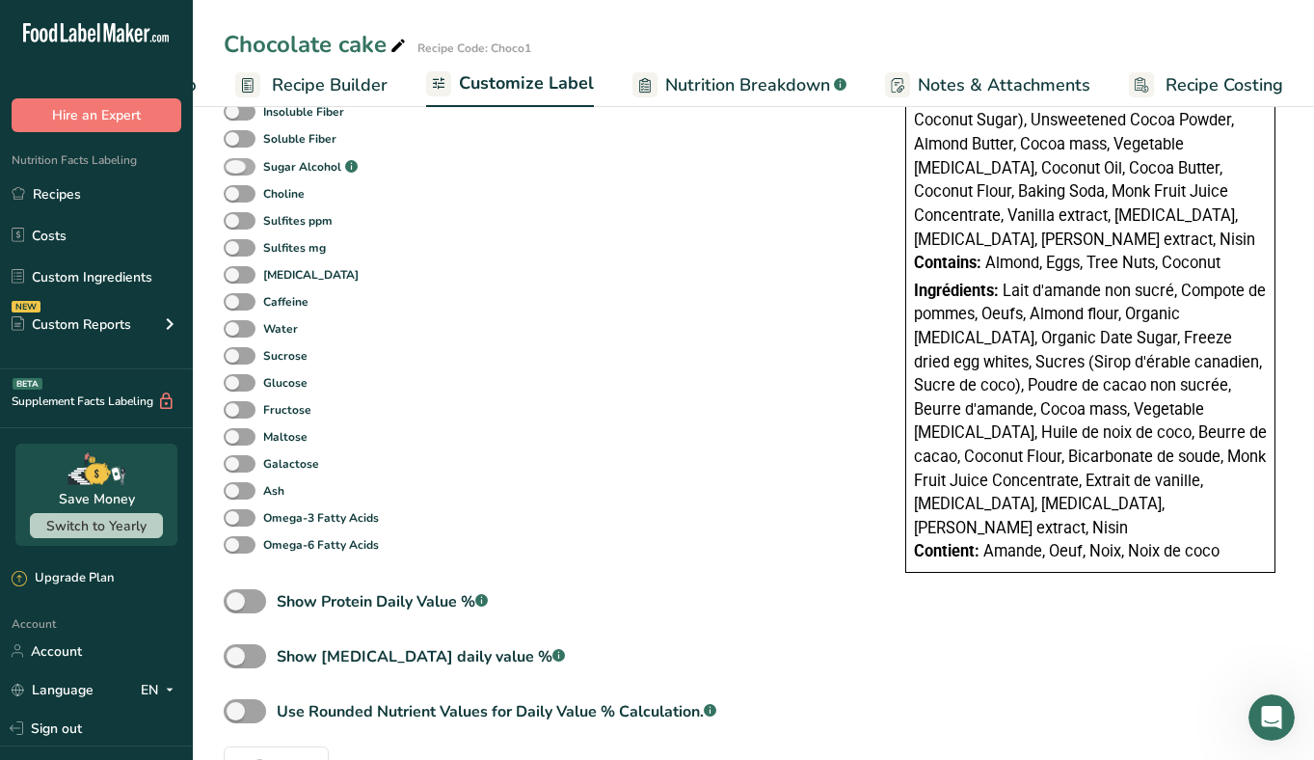
click at [252, 163] on label "Sugar Alcohol .a-a{fill:#347362;}.b-a{fill:#fff;}" at bounding box center [291, 166] width 134 height 21
click at [236, 163] on input "Sugar Alcohol .a-a{fill:#347362;}.b-a{fill:#fff;}" at bounding box center [230, 167] width 13 height 13
checkbox input "true"
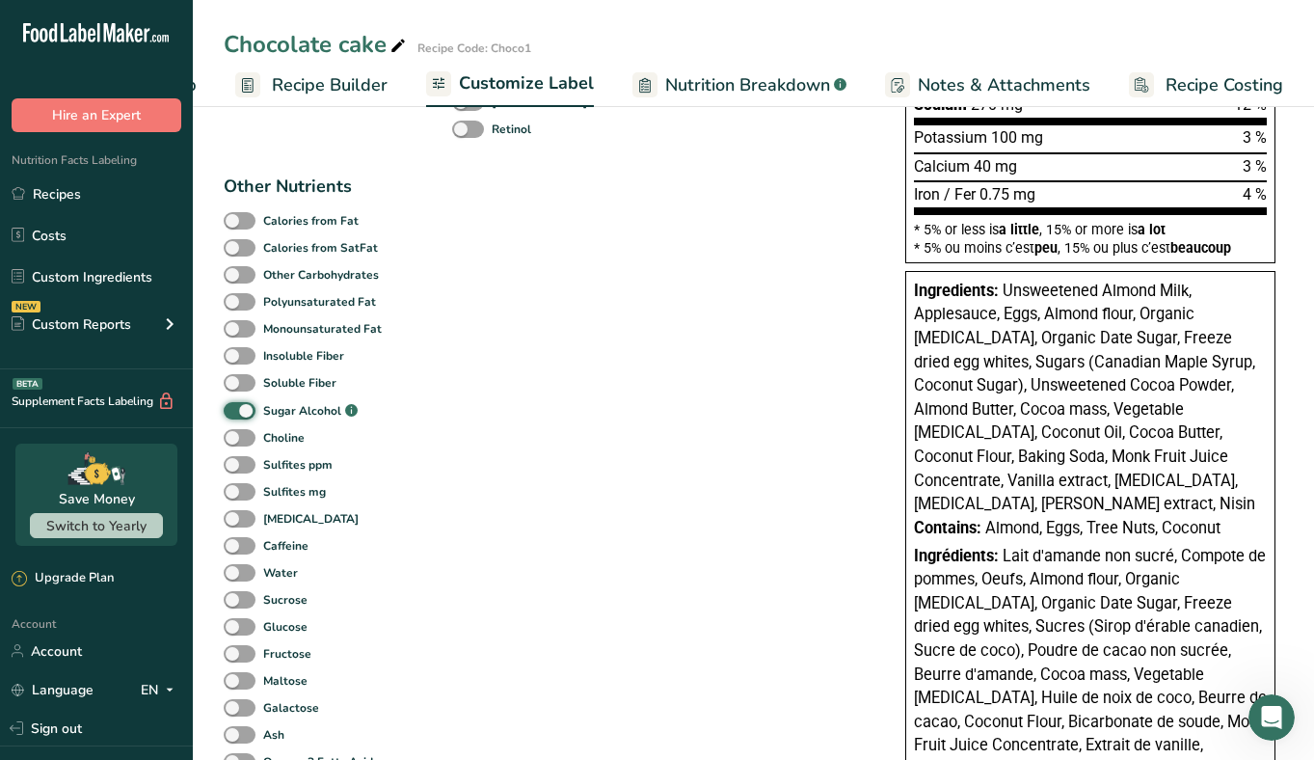
scroll to position [0, 0]
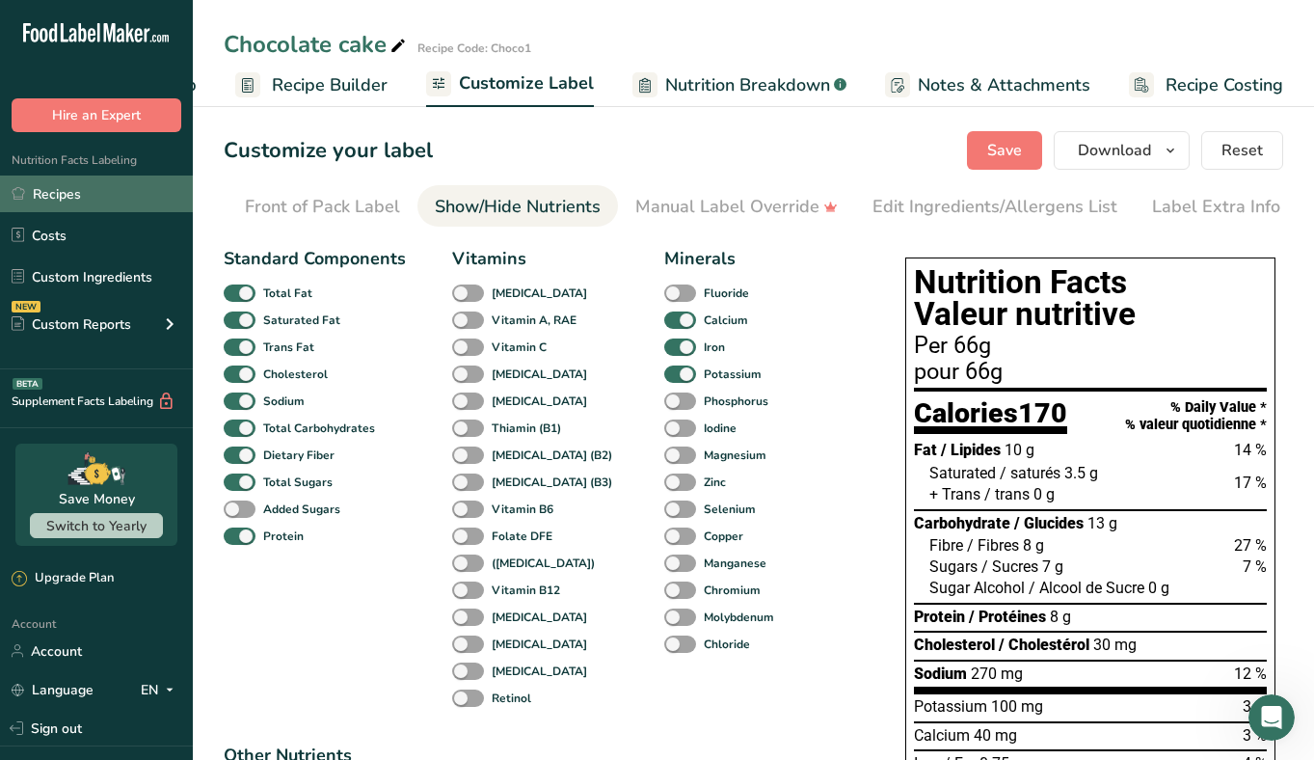
click at [68, 202] on link "Recipes" at bounding box center [96, 194] width 193 height 37
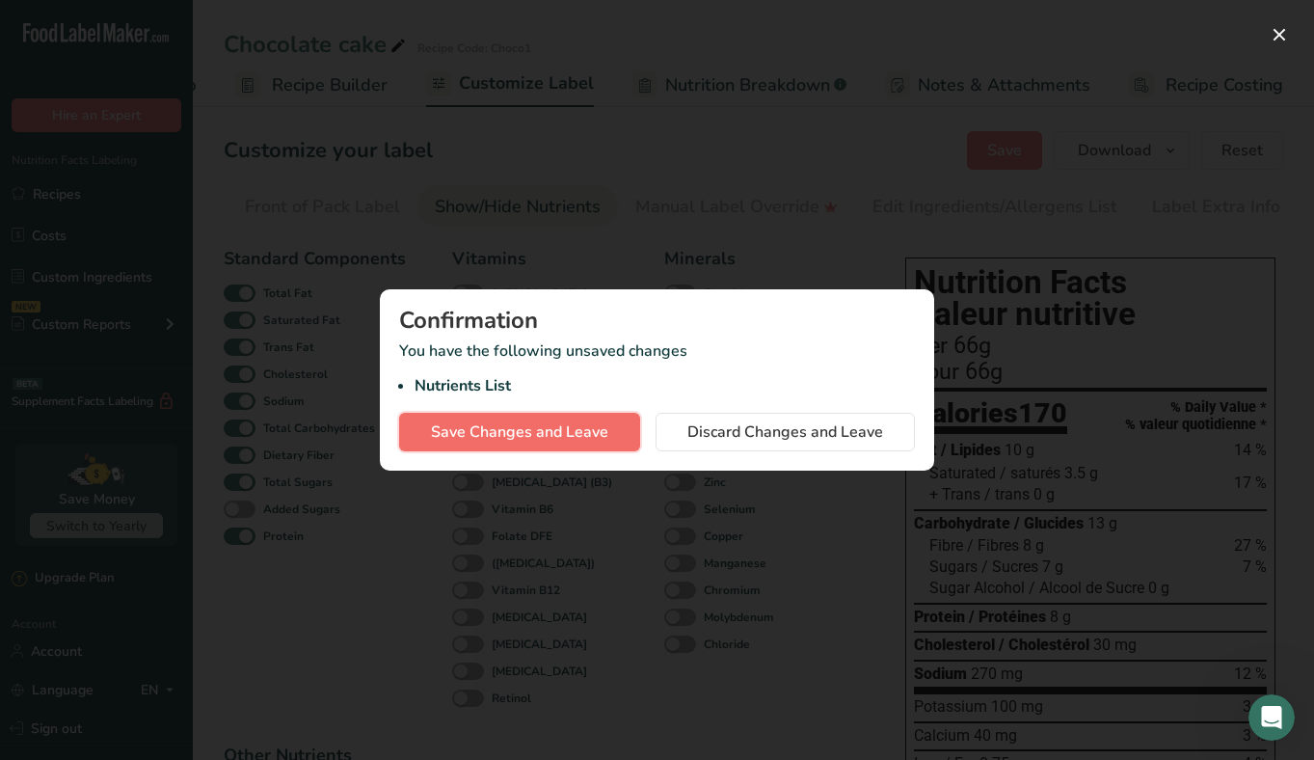
click at [518, 436] on span "Save Changes and Leave" at bounding box center [519, 431] width 177 height 23
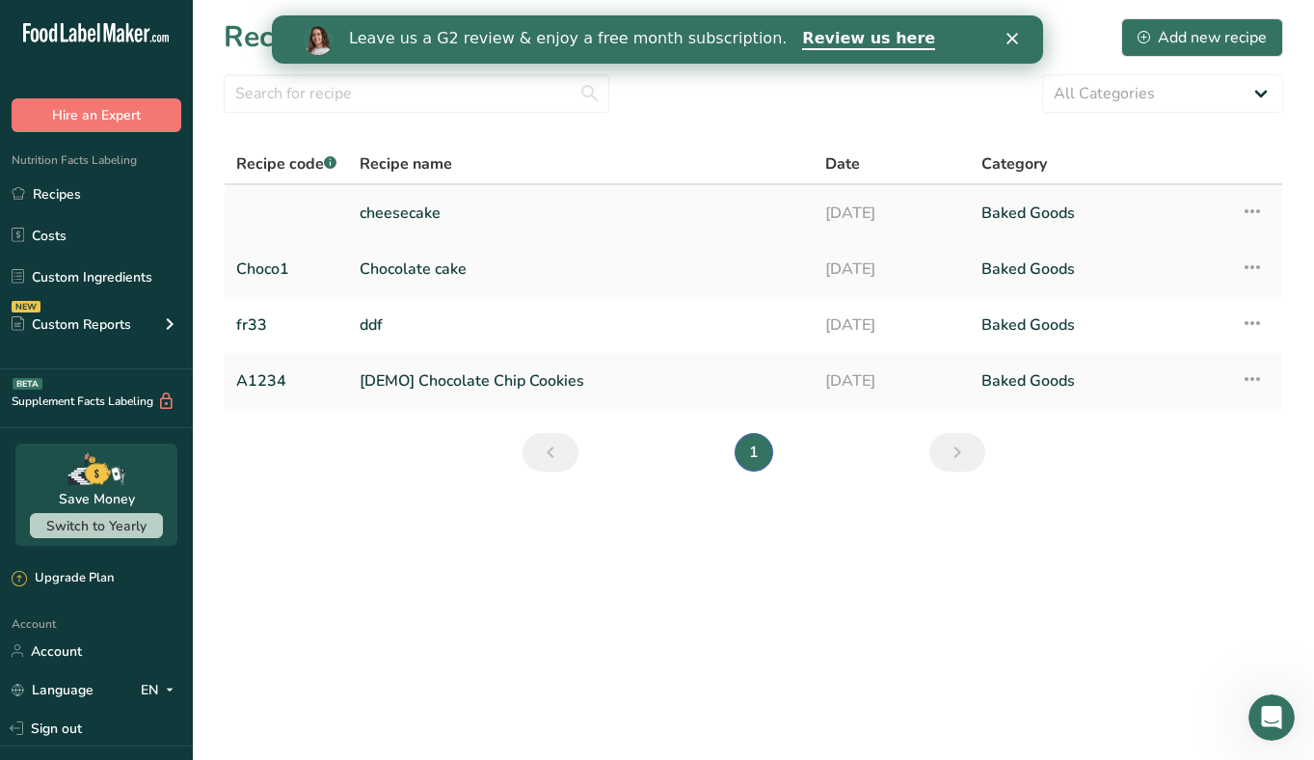
click at [391, 215] on link "cheesecake" at bounding box center [581, 213] width 443 height 41
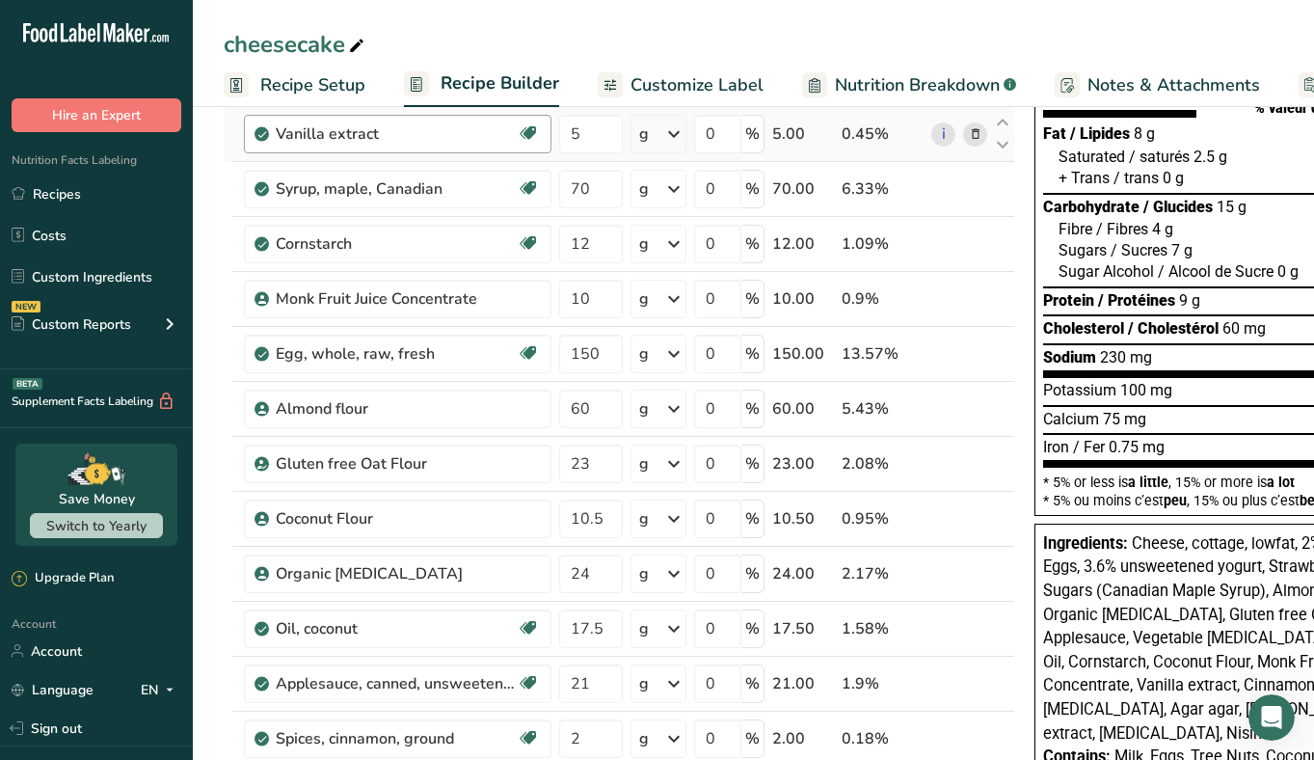
scroll to position [202, 0]
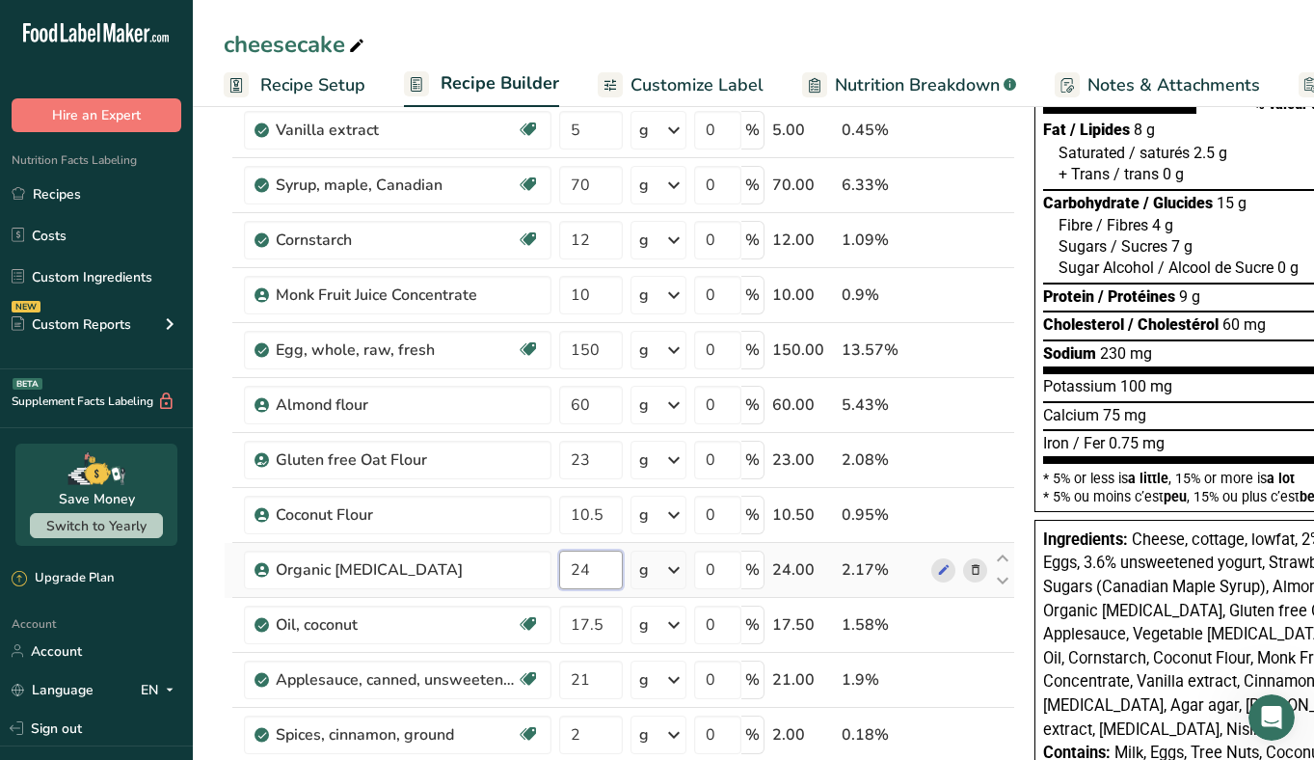
click at [589, 568] on input "24" at bounding box center [591, 570] width 64 height 39
type input "2"
type input "14"
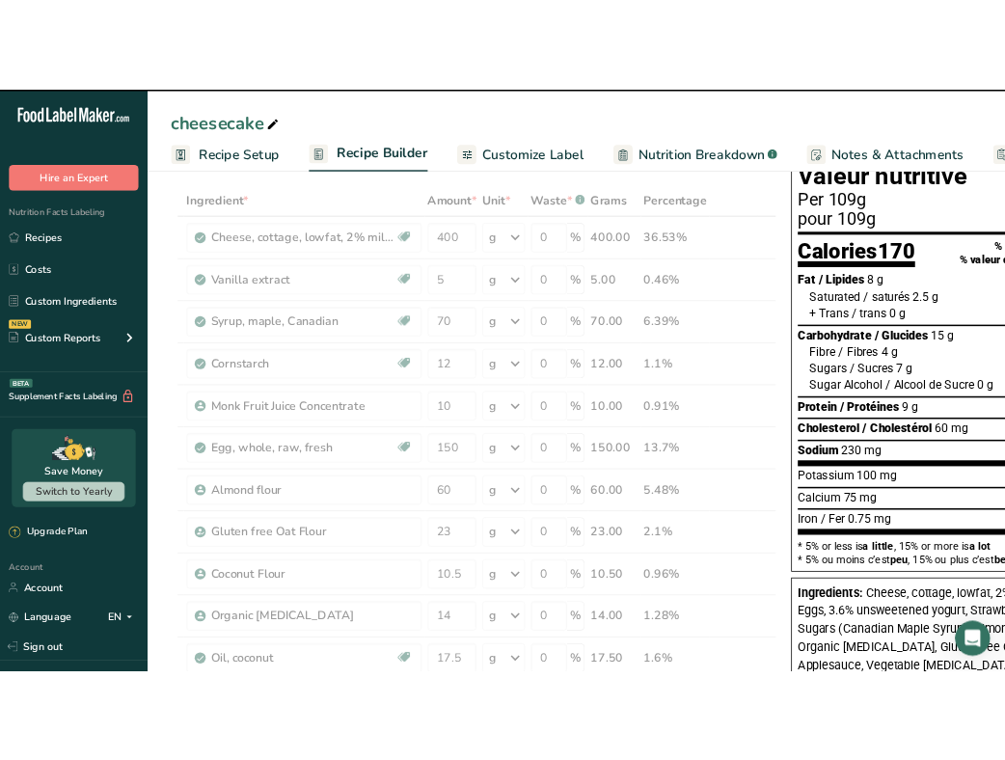
scroll to position [0, 0]
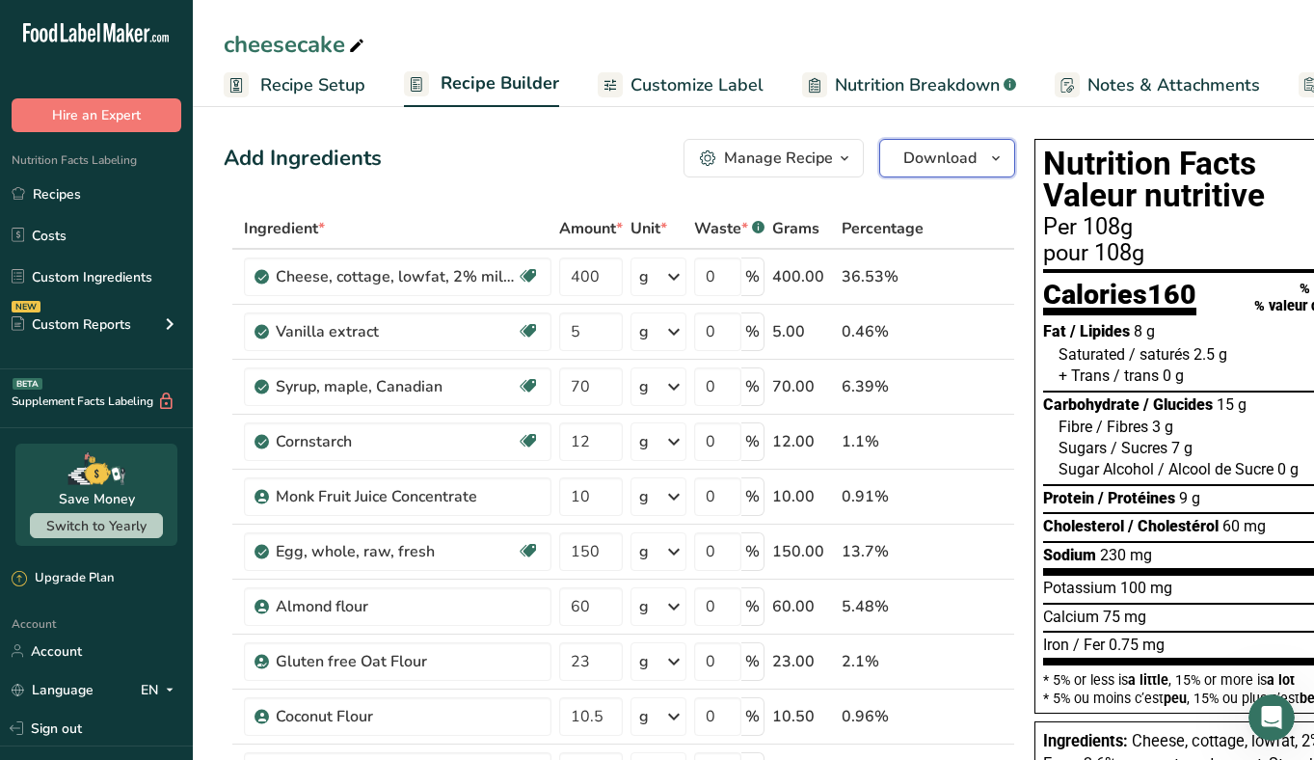
click at [954, 152] on span "Download" at bounding box center [940, 158] width 73 height 23
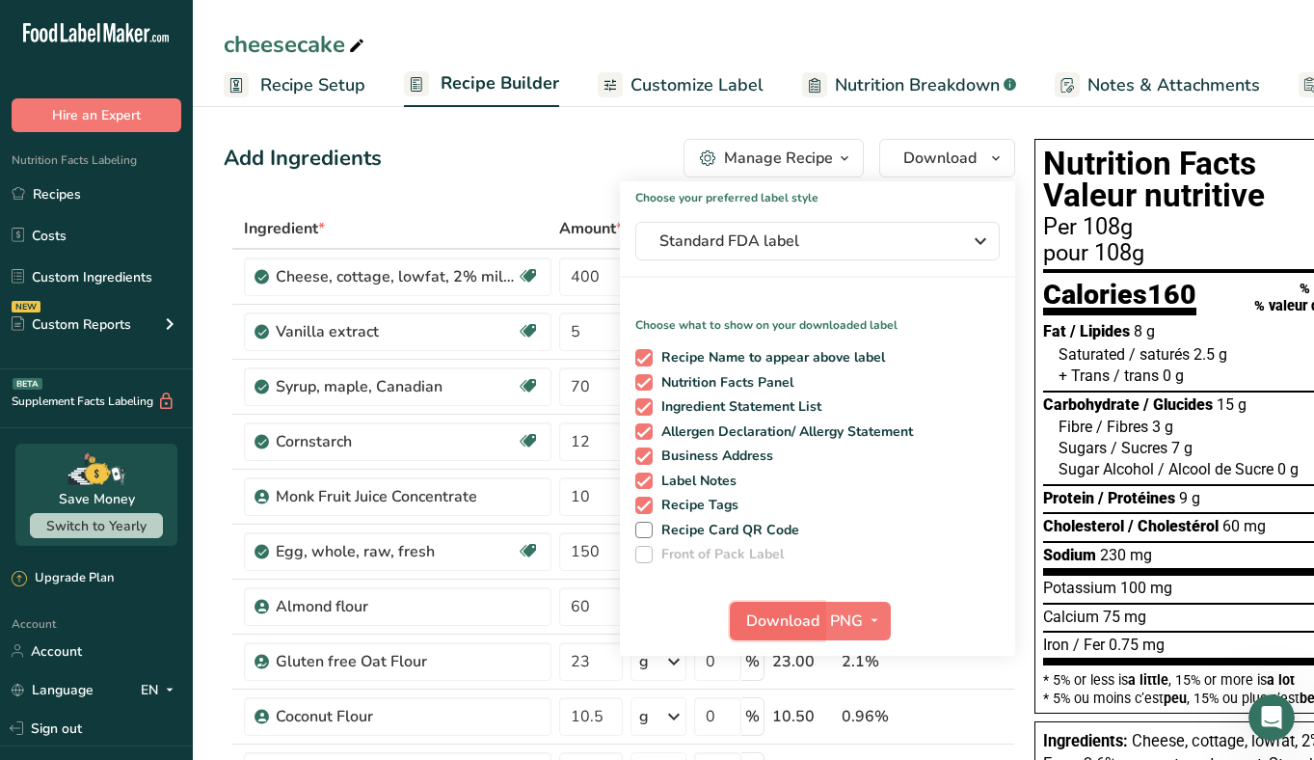
click at [783, 609] on span "Download" at bounding box center [782, 620] width 73 height 23
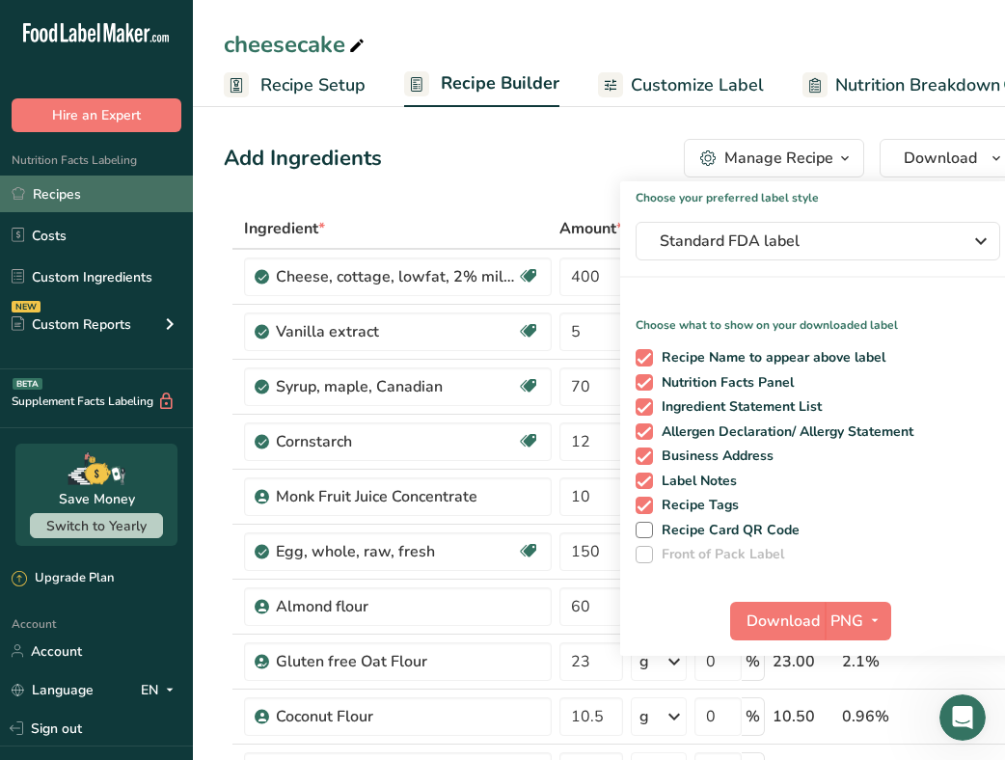
click at [54, 198] on link "Recipes" at bounding box center [96, 194] width 193 height 37
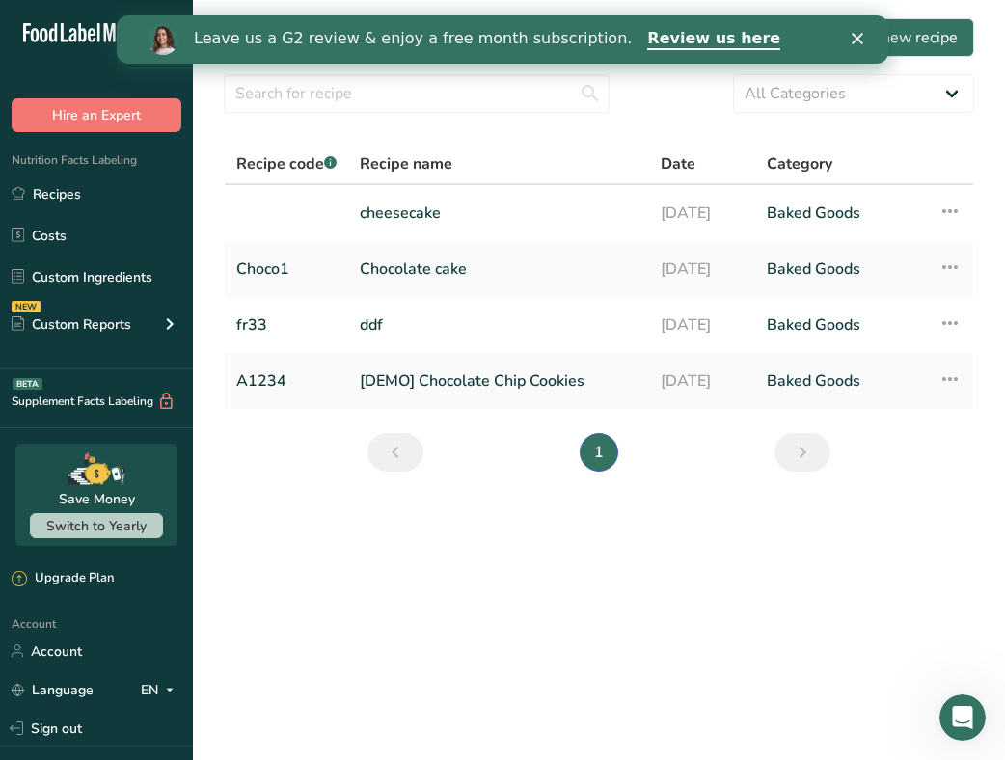
click at [852, 37] on icon "Close" at bounding box center [858, 39] width 12 height 12
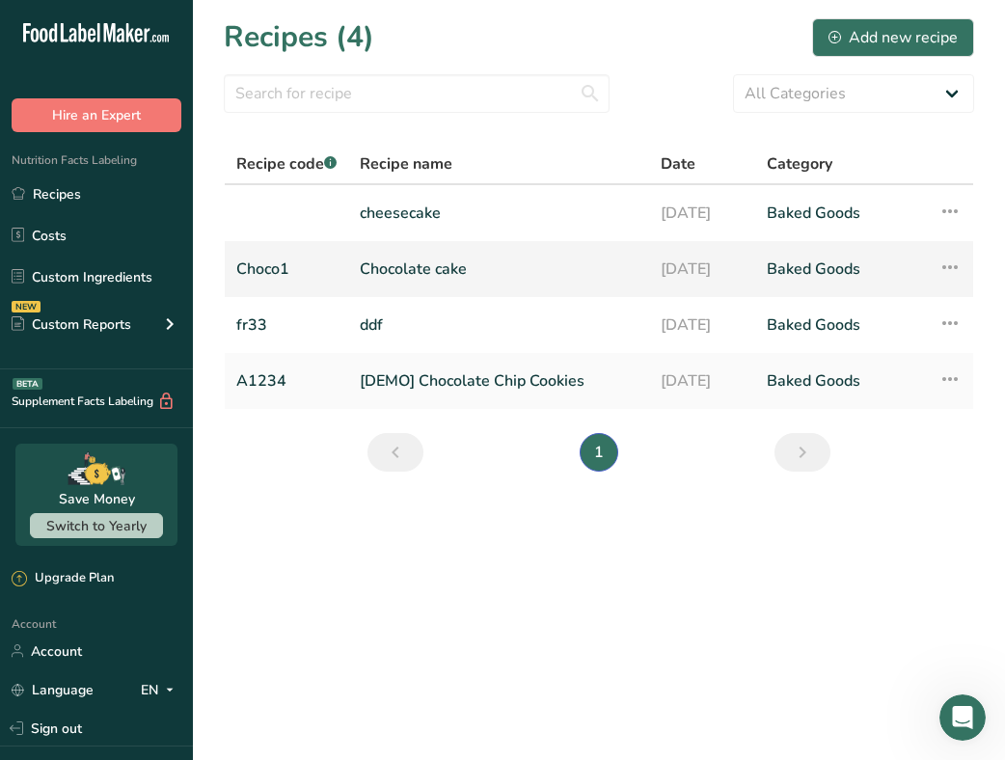
click at [483, 281] on link "Chocolate cake" at bounding box center [499, 269] width 278 height 41
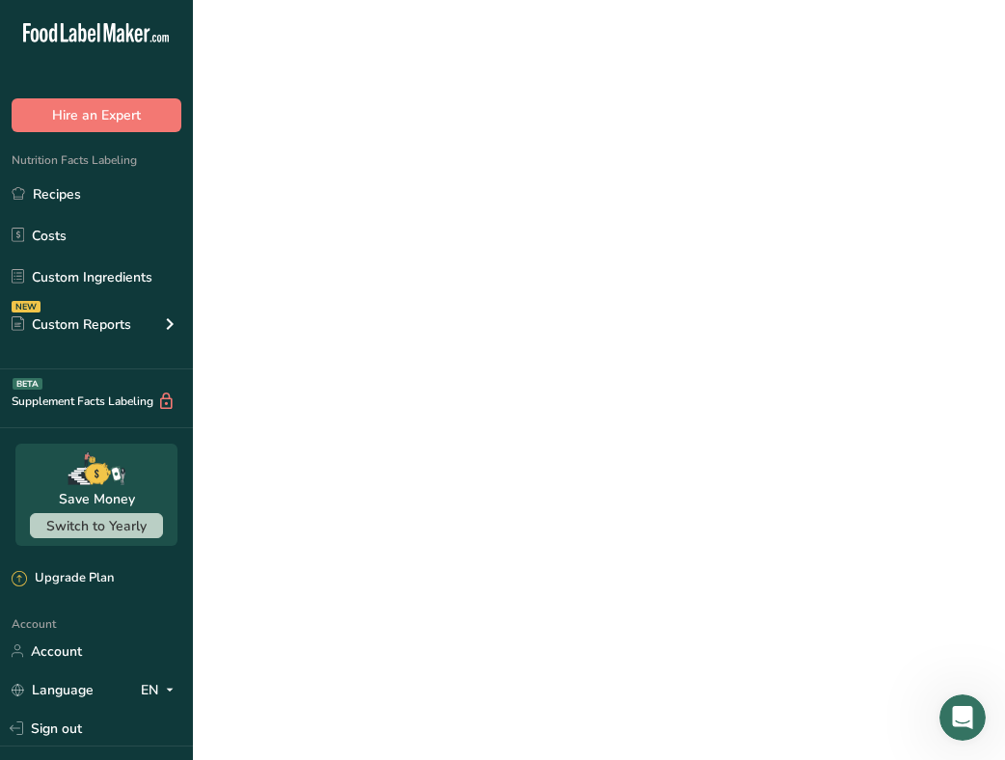
click at [484, 280] on link "Chocolate cake" at bounding box center [499, 269] width 278 height 41
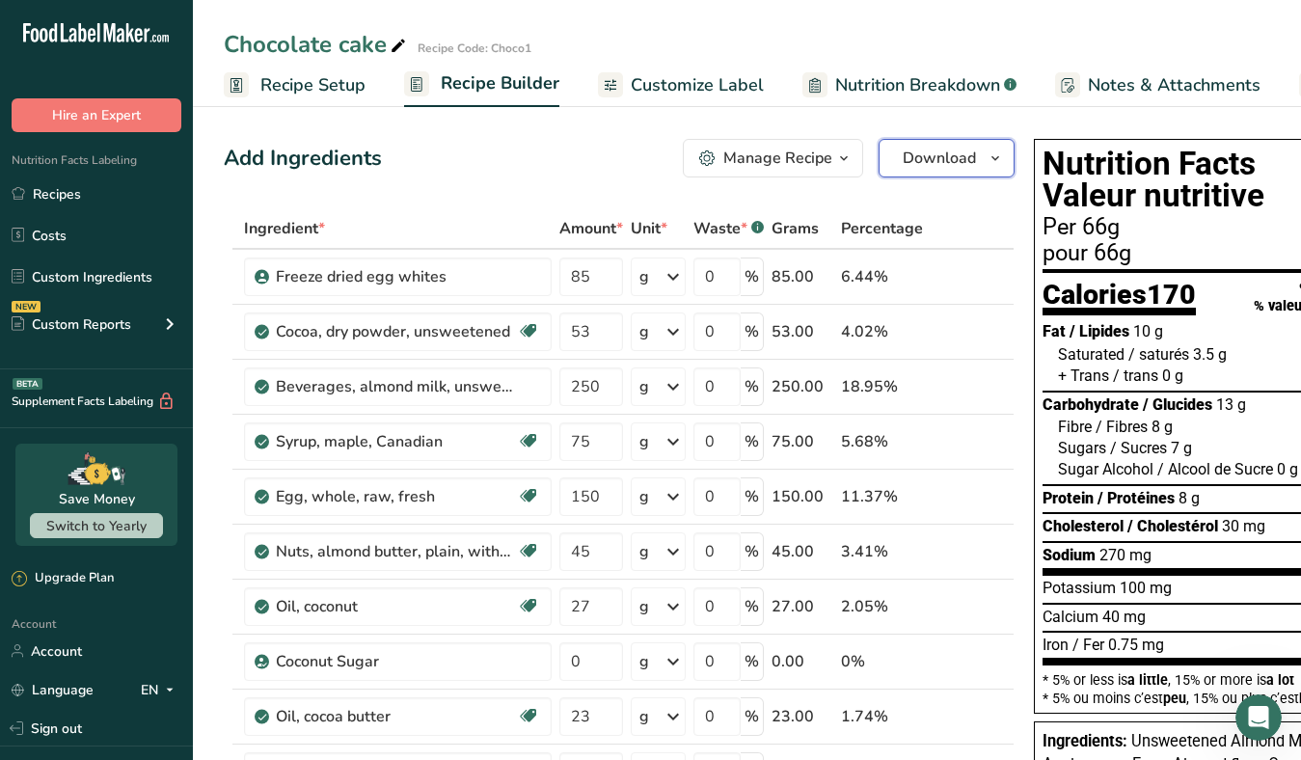
click at [920, 162] on span "Download" at bounding box center [939, 158] width 73 height 23
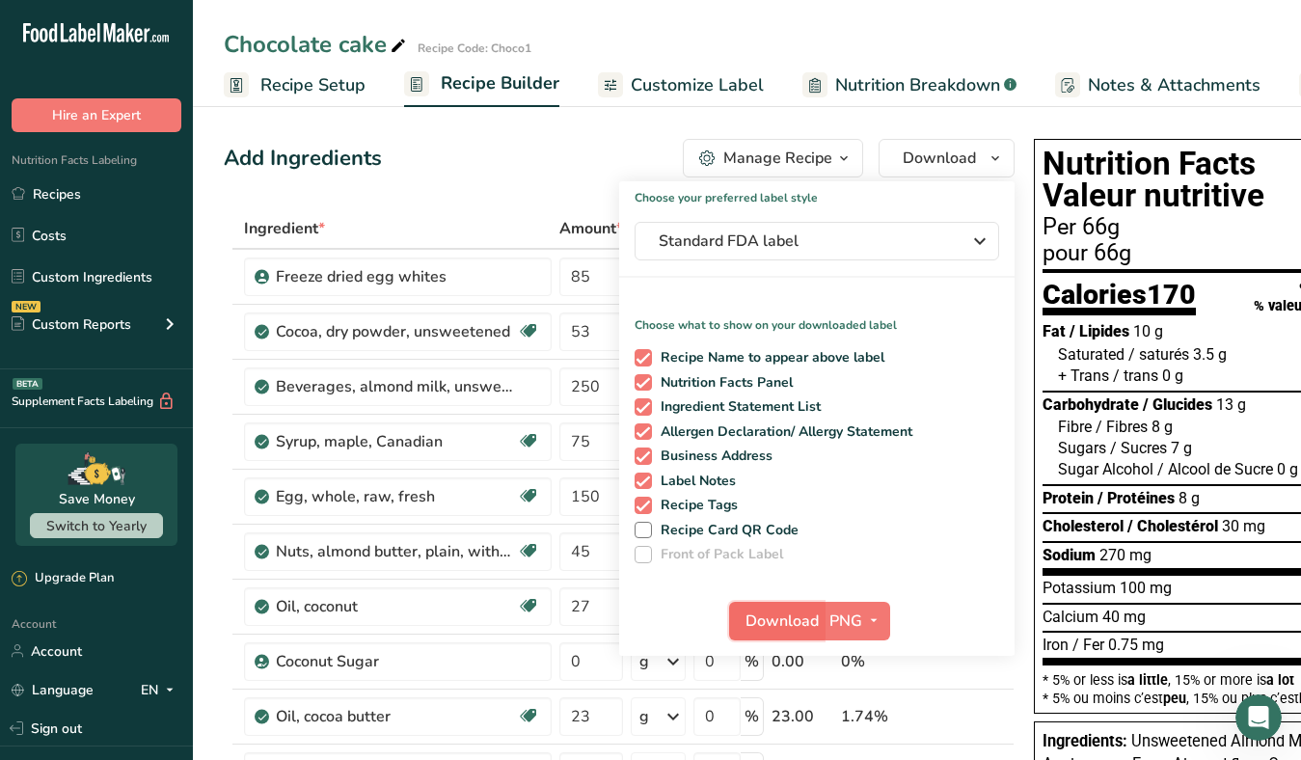
click at [770, 615] on span "Download" at bounding box center [781, 620] width 73 height 23
click at [658, 181] on h1 "Choose your preferred label style" at bounding box center [816, 193] width 395 height 25
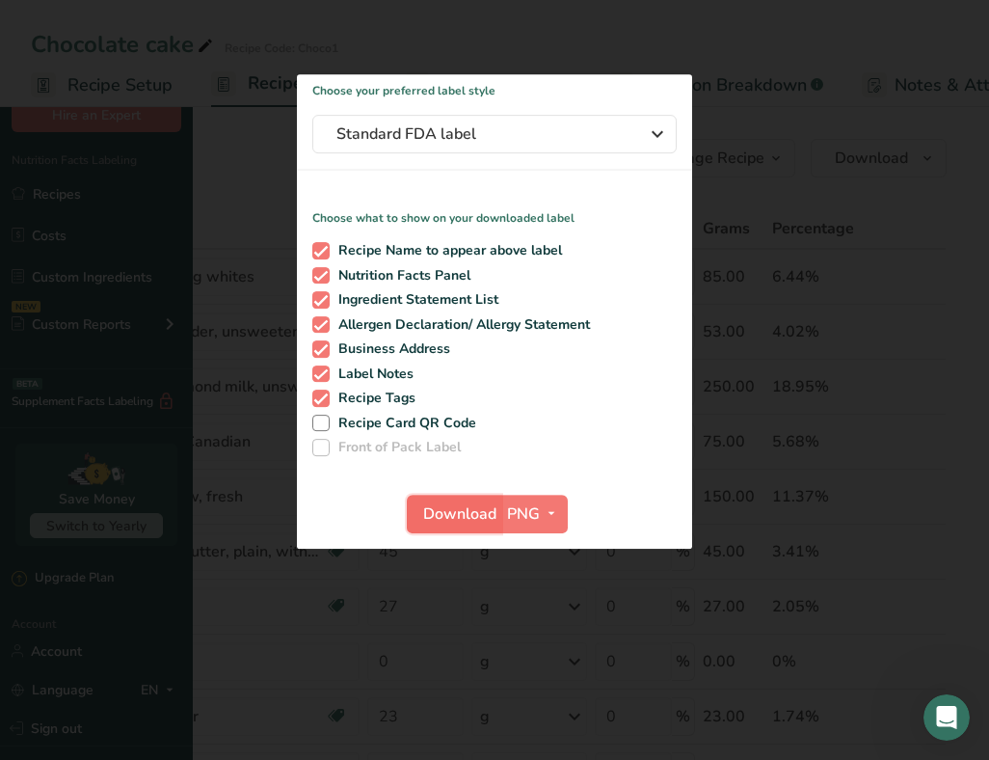
click at [461, 504] on span "Download" at bounding box center [459, 513] width 73 height 23
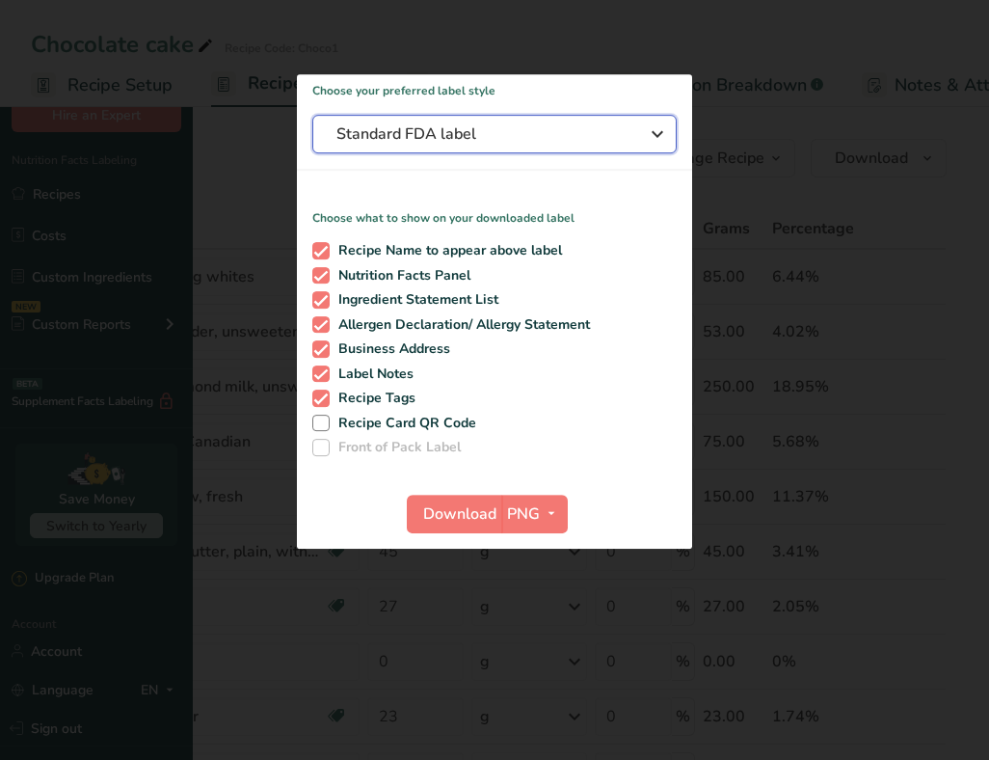
click at [559, 140] on span "Standard FDA label" at bounding box center [481, 133] width 289 height 23
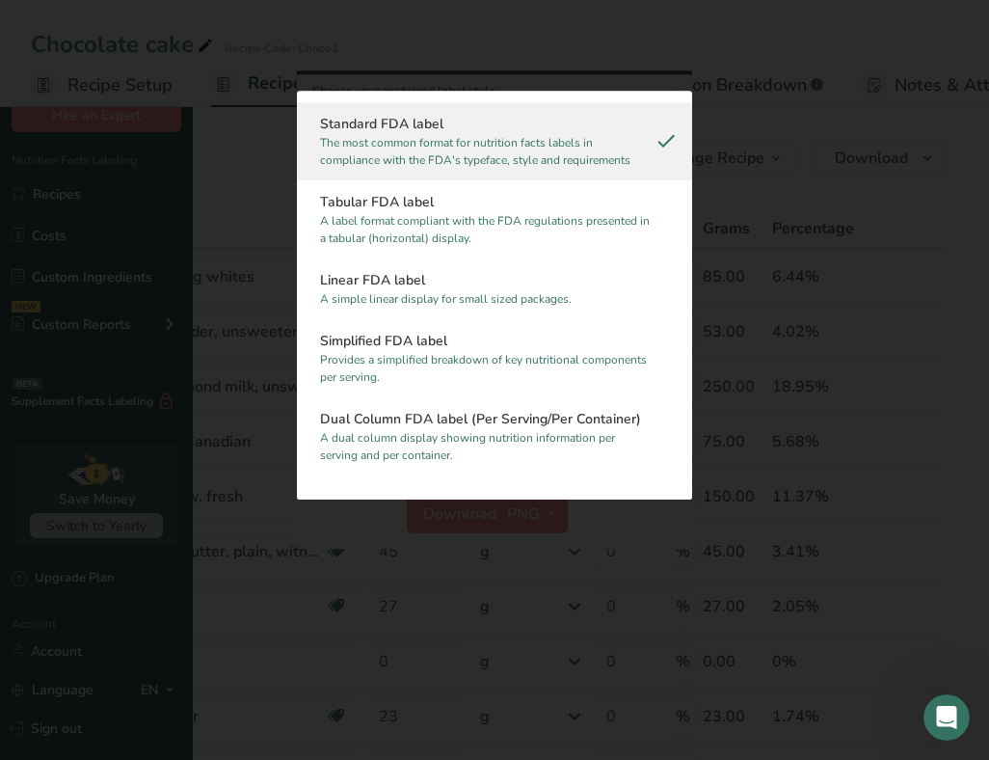
click at [239, 431] on div at bounding box center [494, 380] width 989 height 760
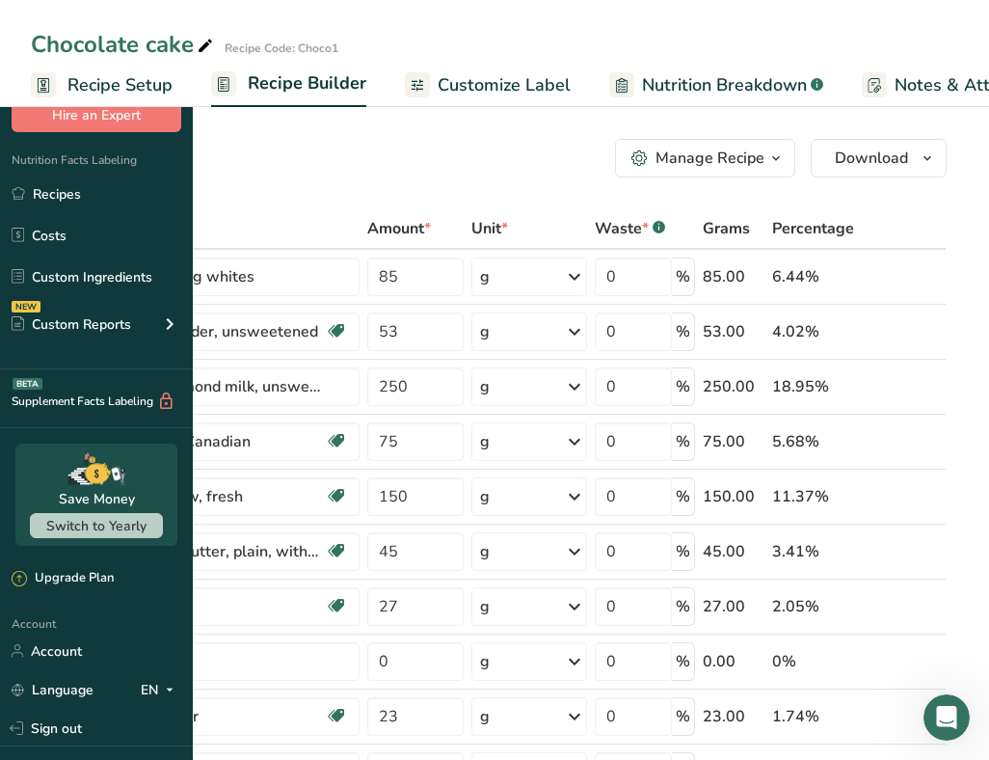
click at [482, 91] on span "Customize Label" at bounding box center [504, 85] width 133 height 26
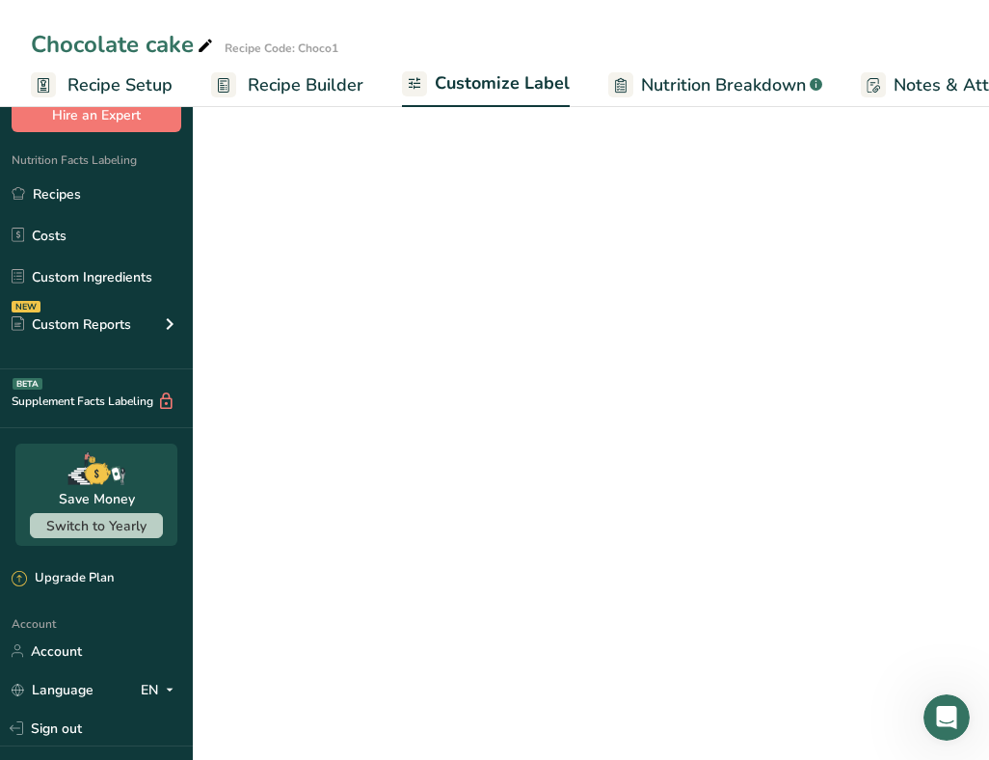
click at [402, 68] on link "Customize Label" at bounding box center [486, 85] width 168 height 46
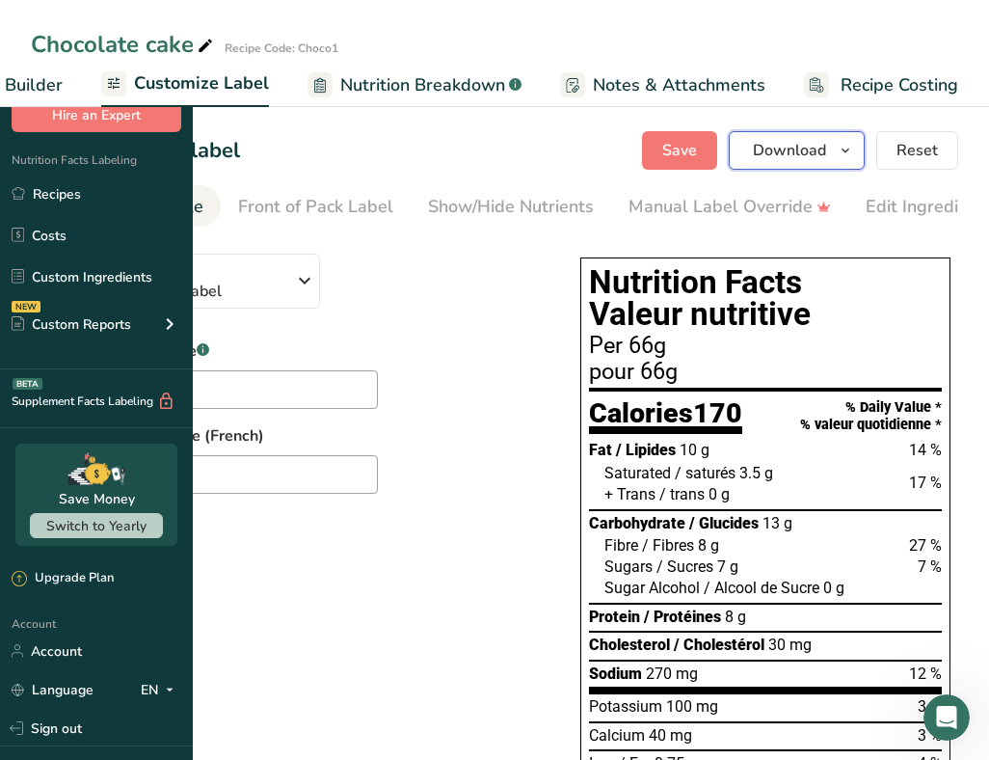
click at [795, 142] on span "Download" at bounding box center [789, 150] width 73 height 23
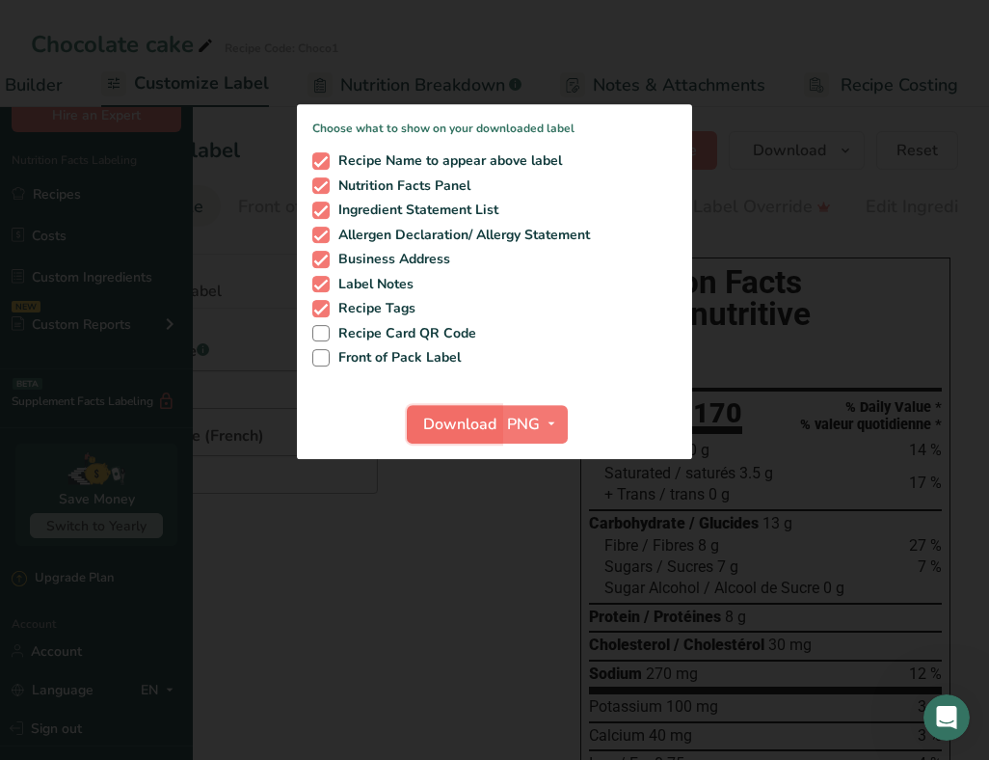
click at [461, 425] on span "Download" at bounding box center [459, 424] width 73 height 23
click at [249, 524] on div at bounding box center [494, 380] width 989 height 760
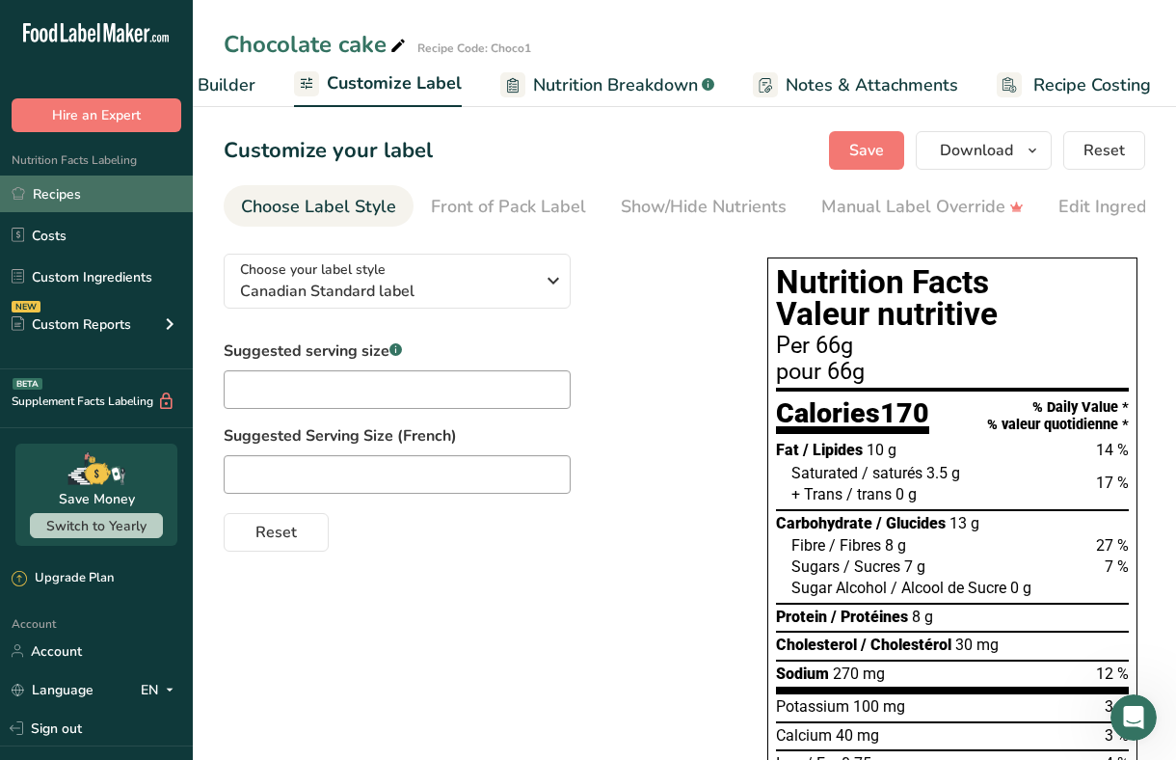
click at [81, 176] on link "Recipes" at bounding box center [96, 194] width 193 height 37
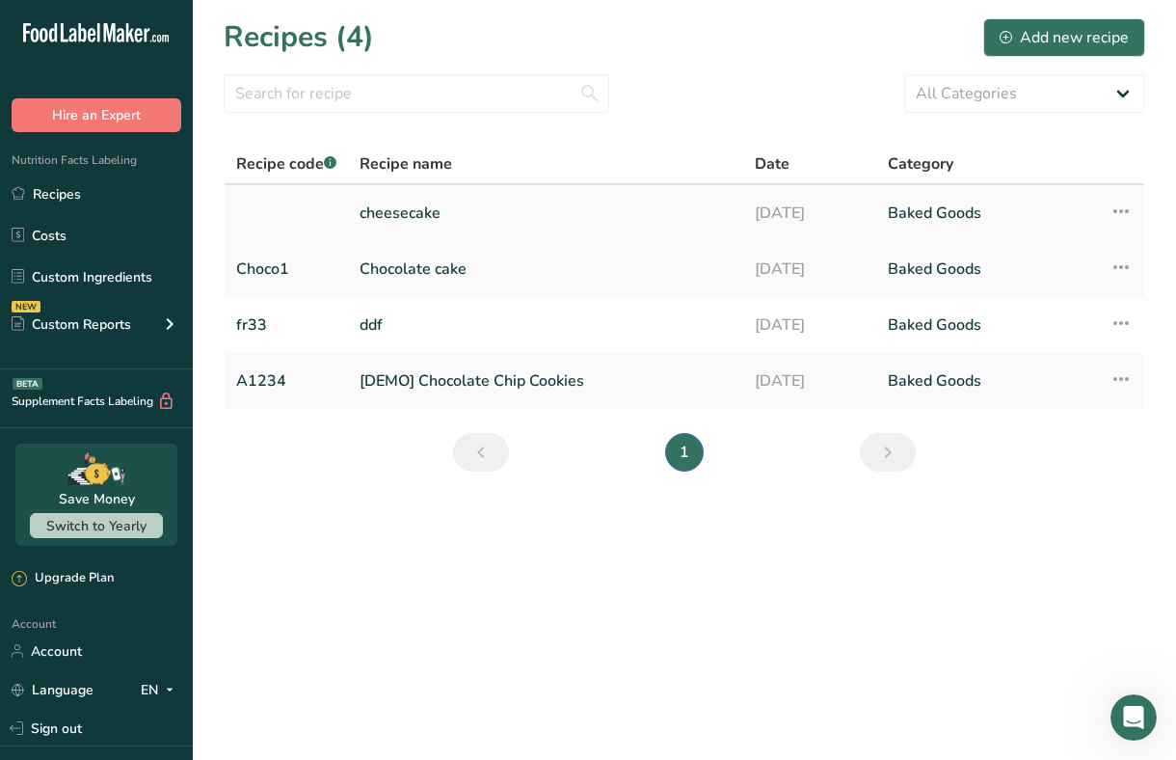
click at [382, 203] on link "cheesecake" at bounding box center [546, 213] width 372 height 41
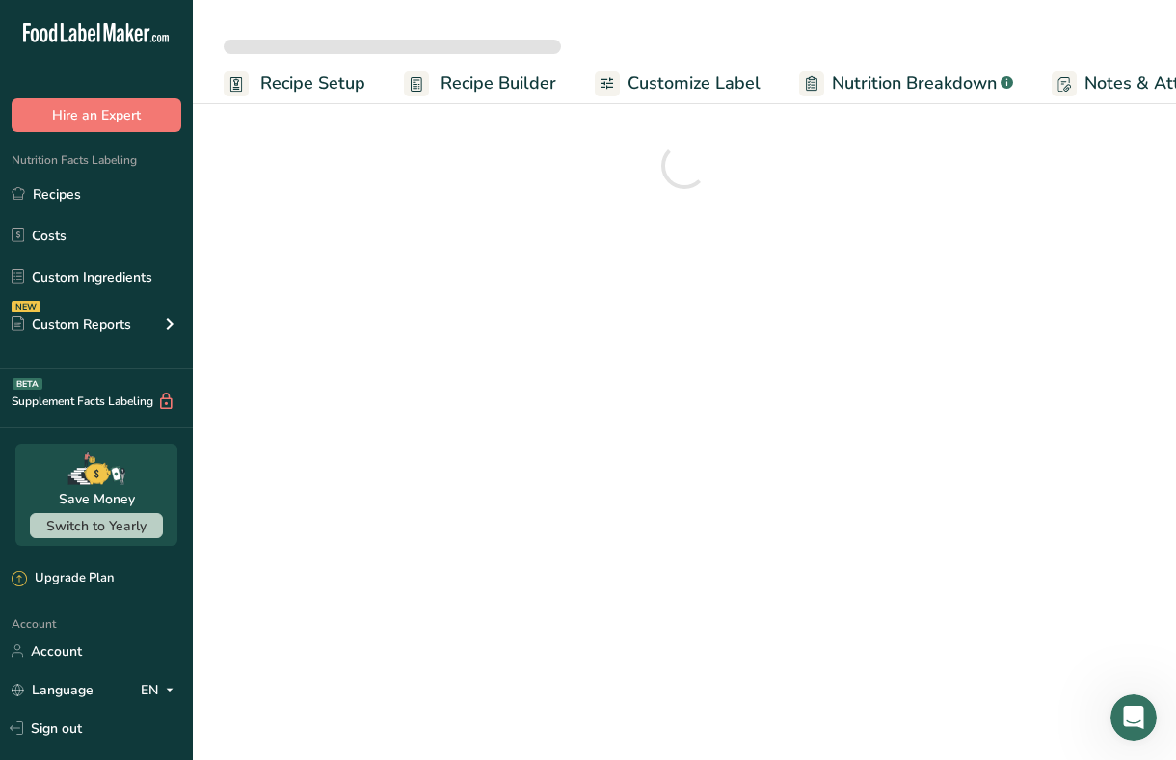
click at [681, 76] on span "Customize Label" at bounding box center [694, 83] width 133 height 26
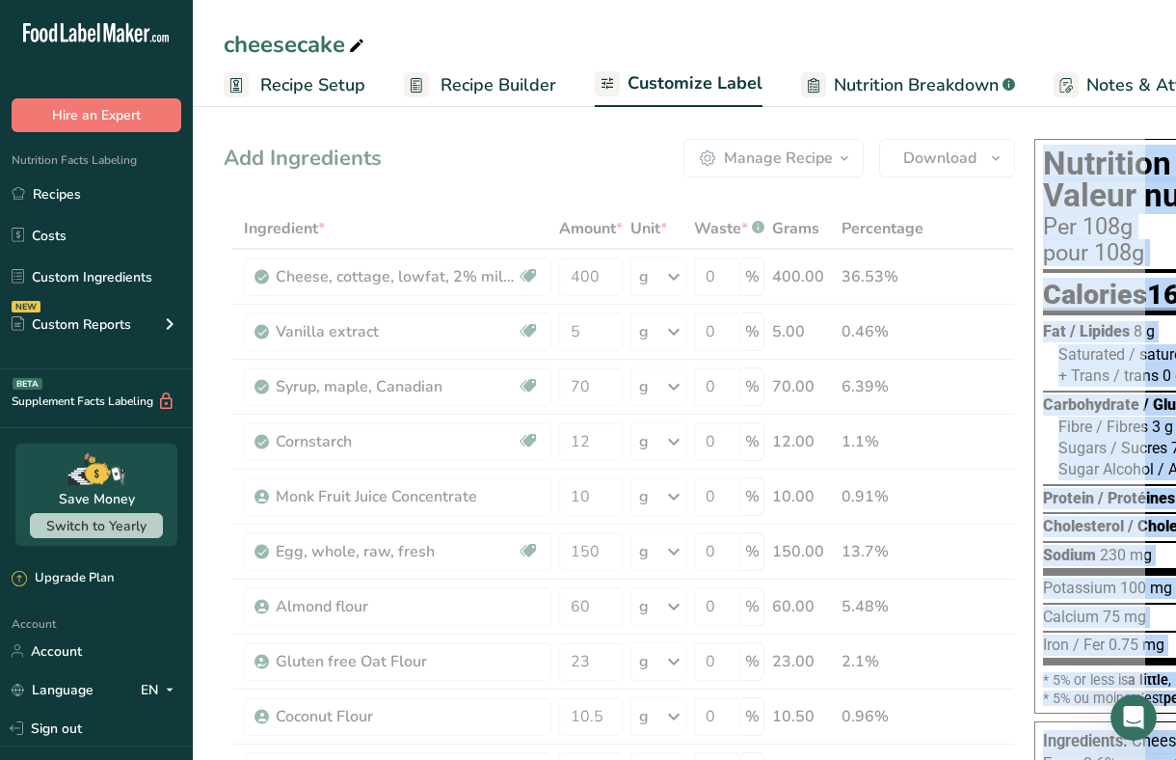
click at [674, 88] on span "Customize Label" at bounding box center [695, 83] width 135 height 26
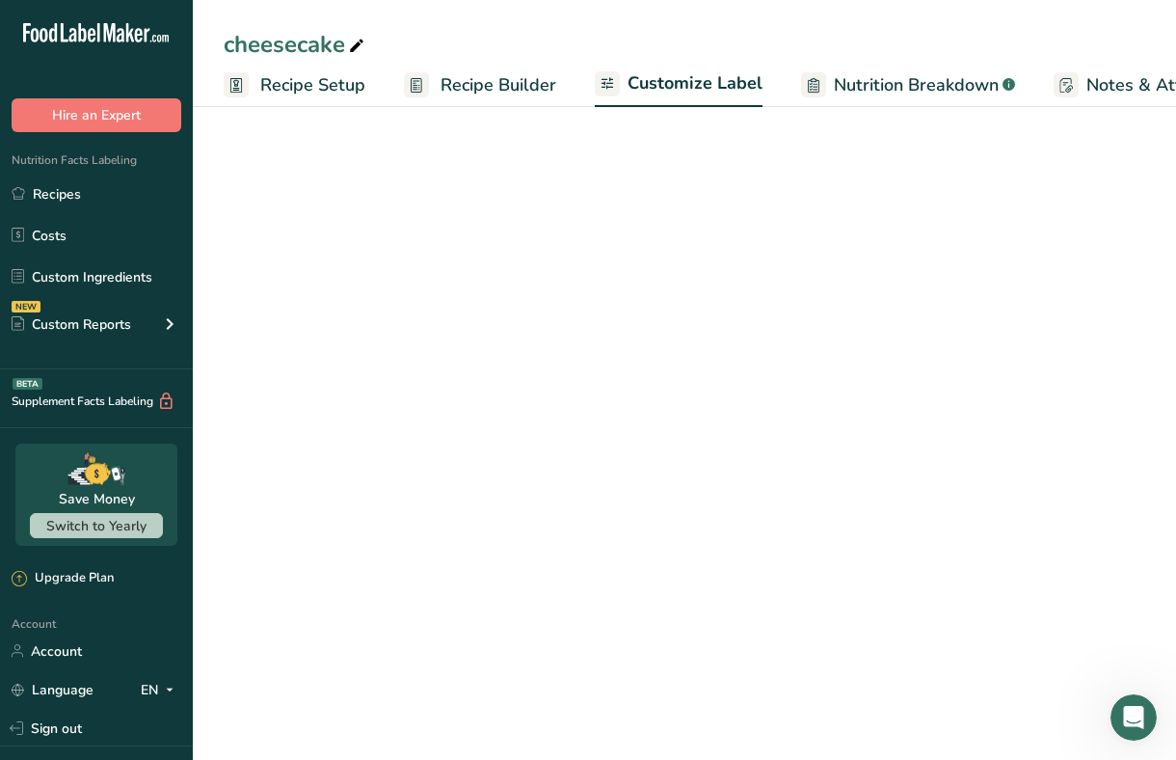
scroll to position [0, 307]
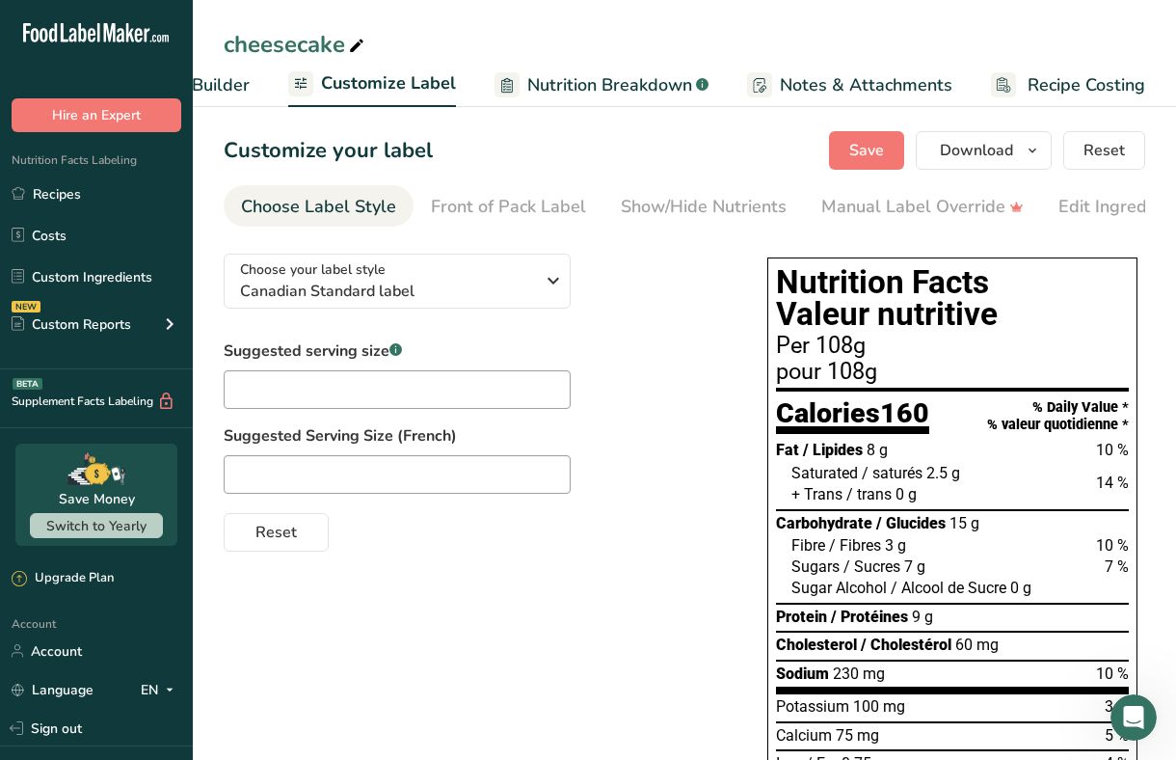
click at [649, 398] on div "Suggested serving size .a-a{fill:#347362;}.b-a{fill:#fff;} Suggested Serving Si…" at bounding box center [476, 445] width 505 height 212
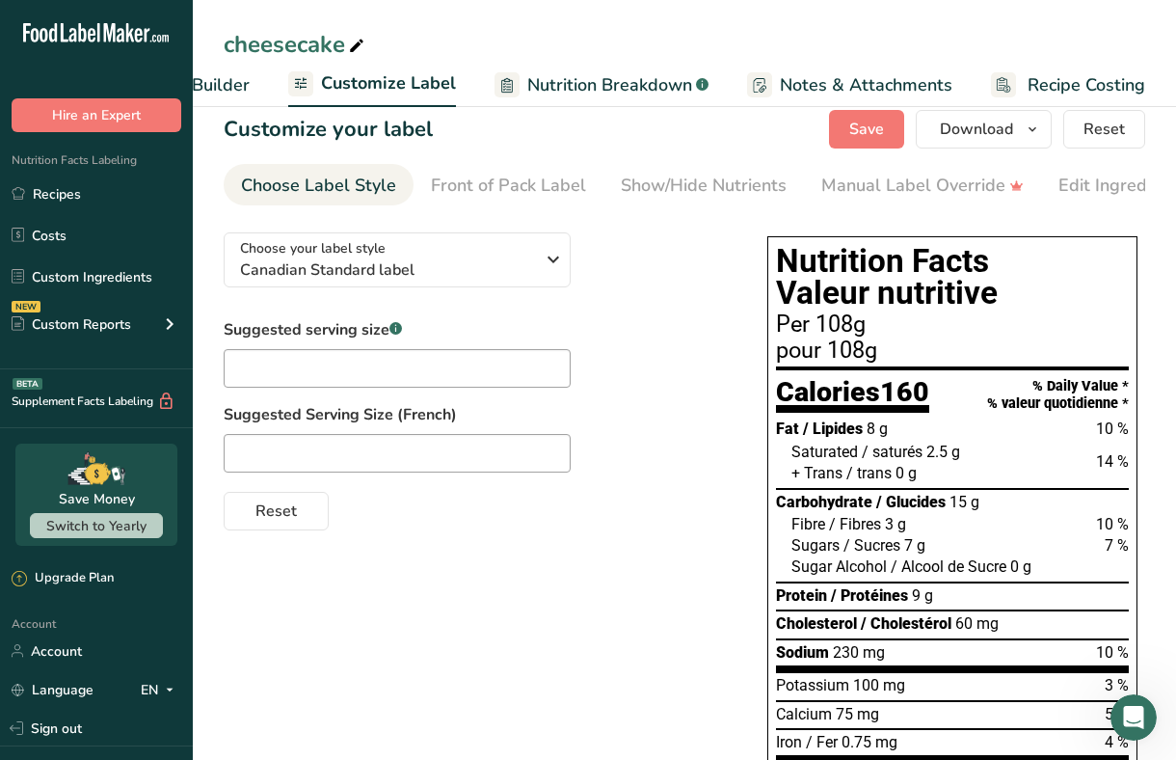
scroll to position [0, 0]
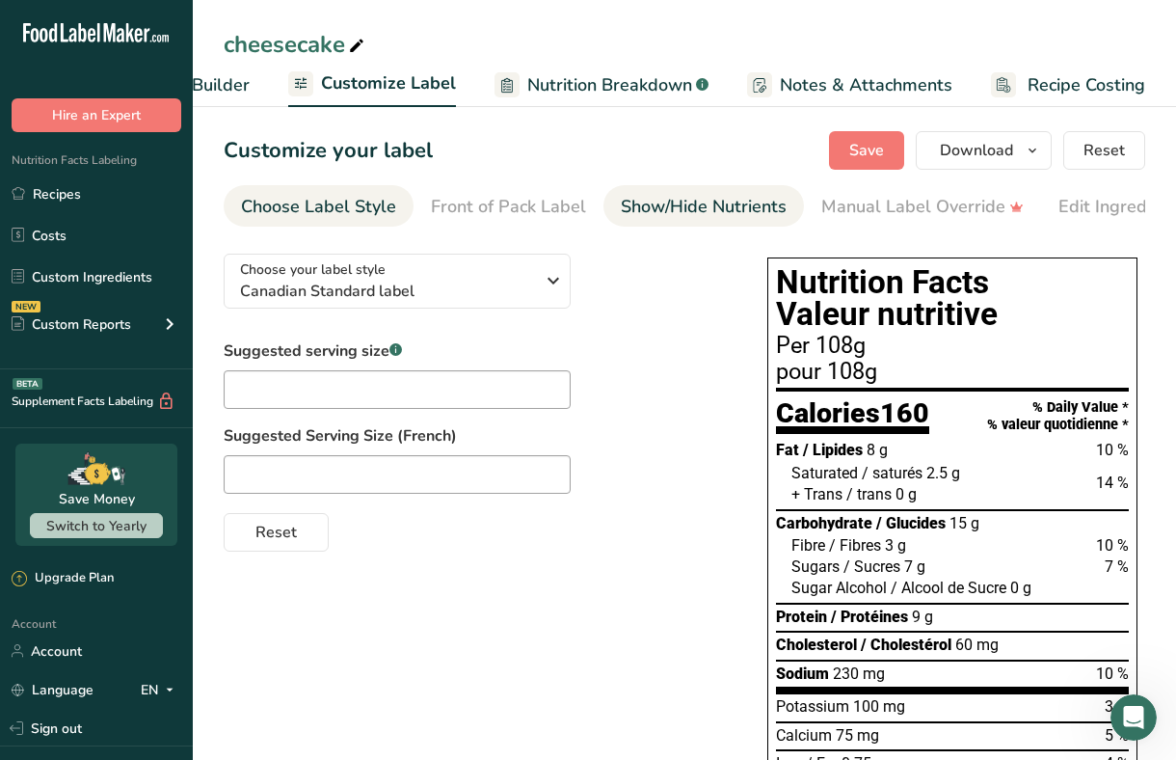
click at [650, 213] on div "Show/Hide Nutrients" at bounding box center [704, 207] width 166 height 26
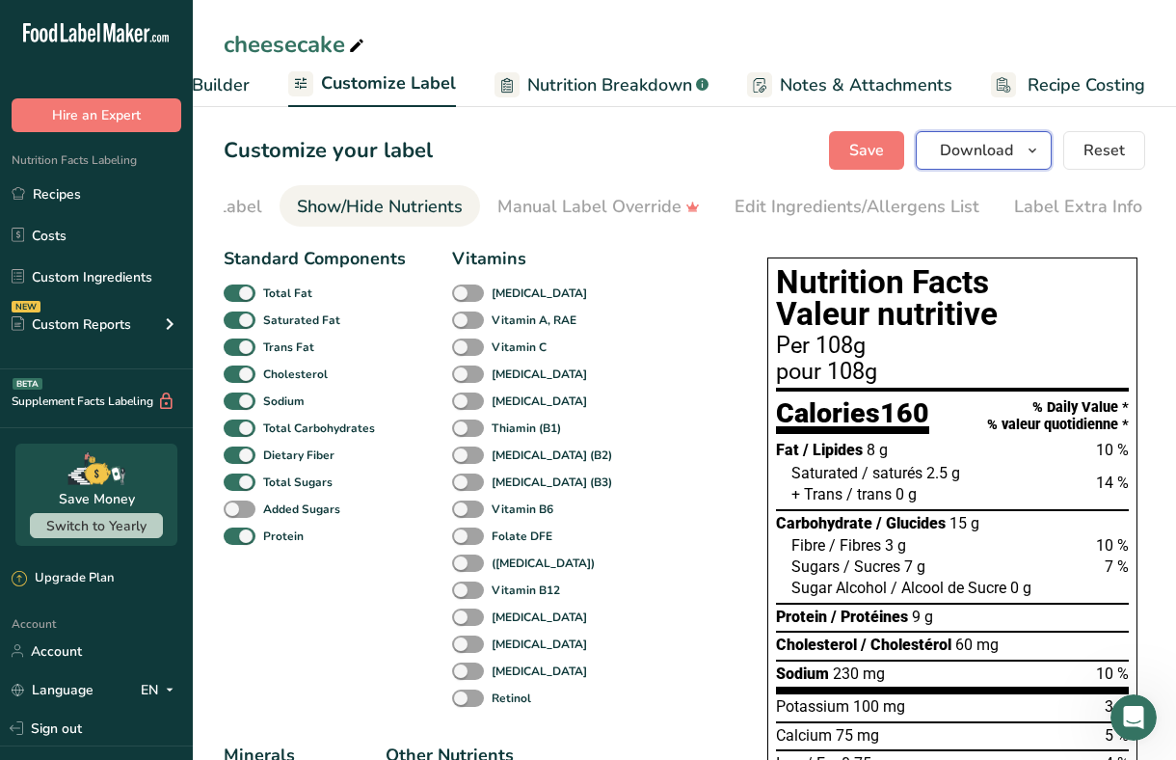
click at [957, 163] on button "Download" at bounding box center [984, 150] width 136 height 39
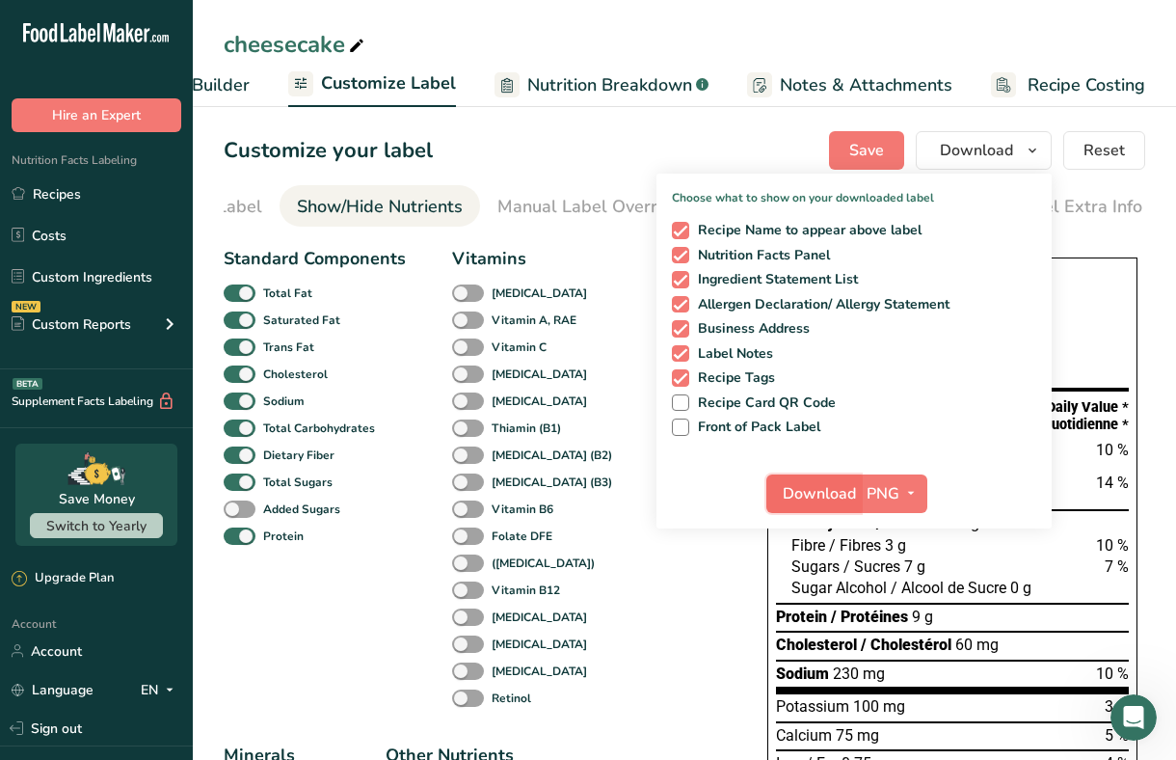
click at [804, 487] on span "Download" at bounding box center [819, 493] width 73 height 23
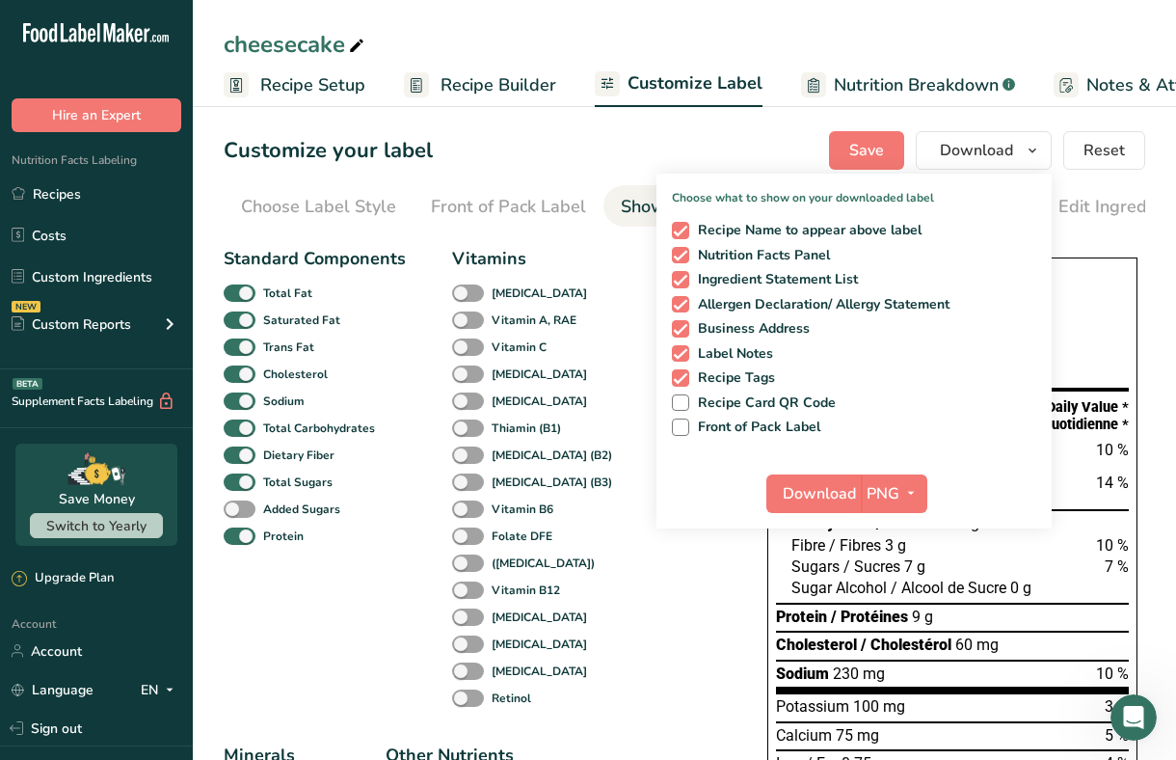
scroll to position [0, 324]
